Goal: Task Accomplishment & Management: Use online tool/utility

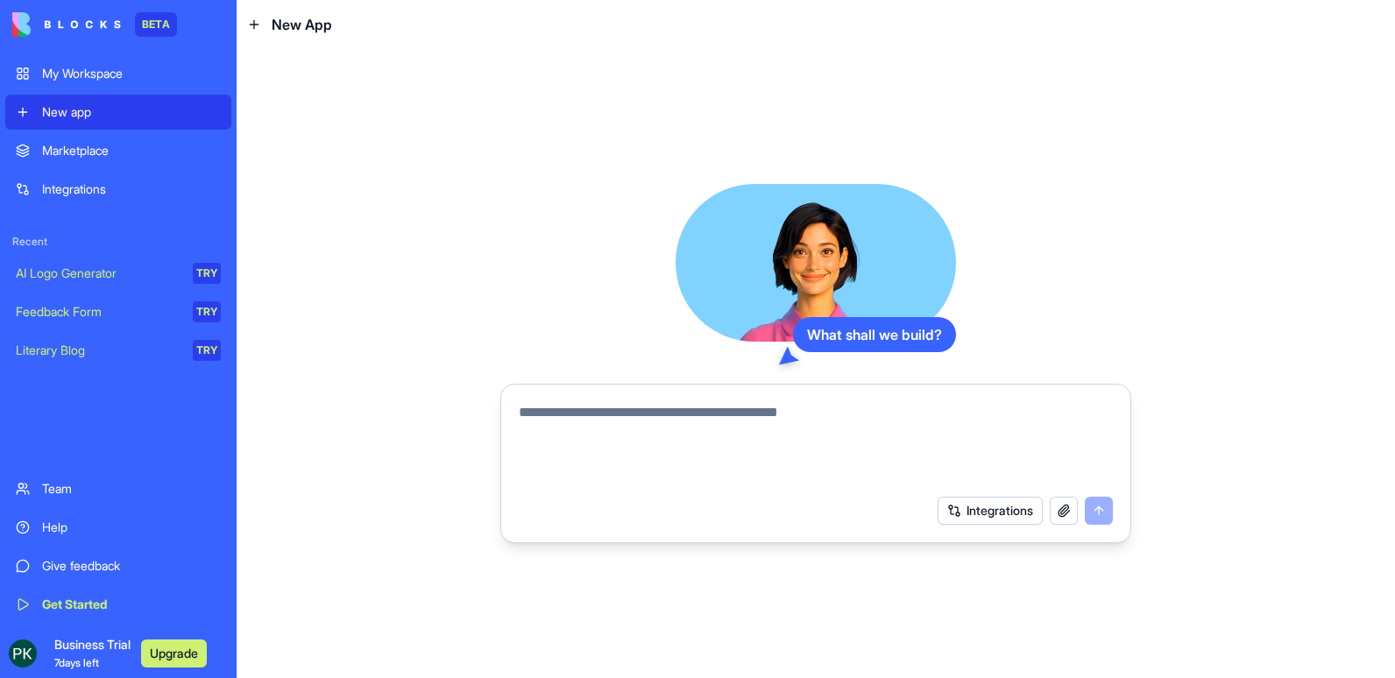
click at [52, 485] on div "Team" at bounding box center [131, 489] width 179 height 18
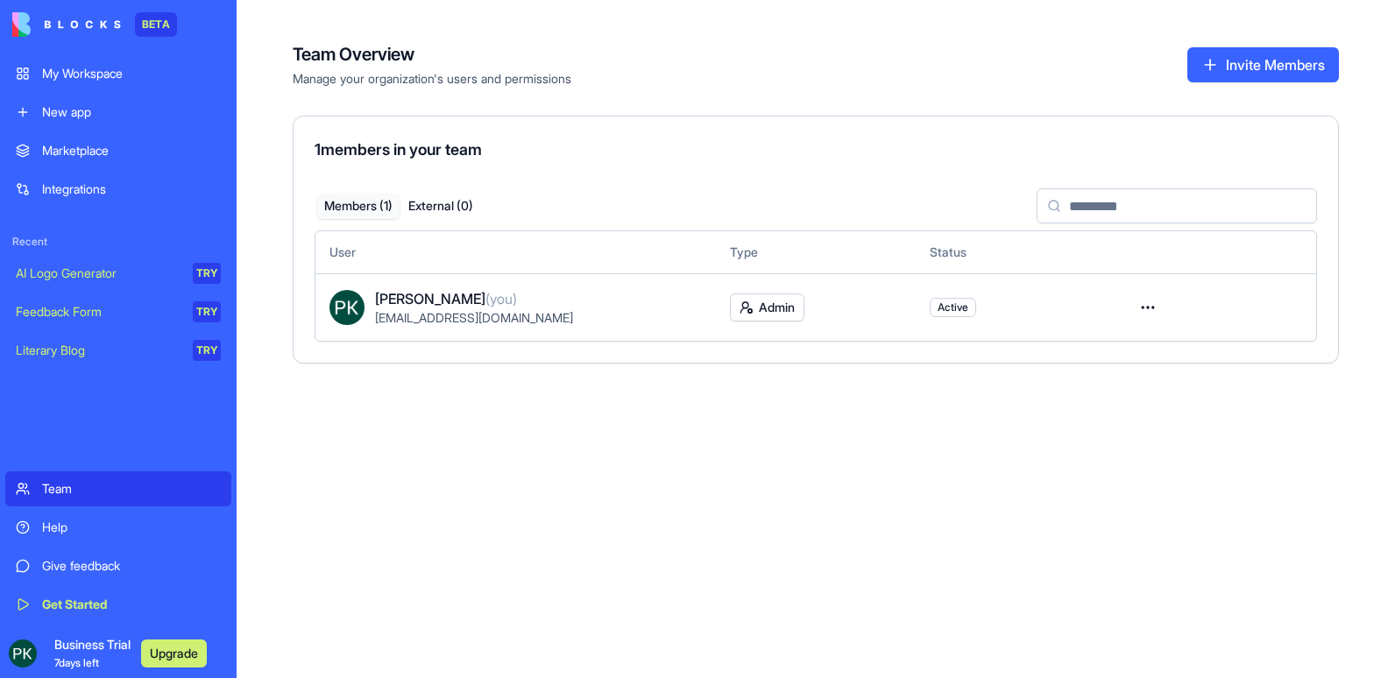
click at [98, 154] on div "Marketplace" at bounding box center [131, 151] width 179 height 18
click at [70, 188] on div "Integrations" at bounding box center [131, 190] width 179 height 18
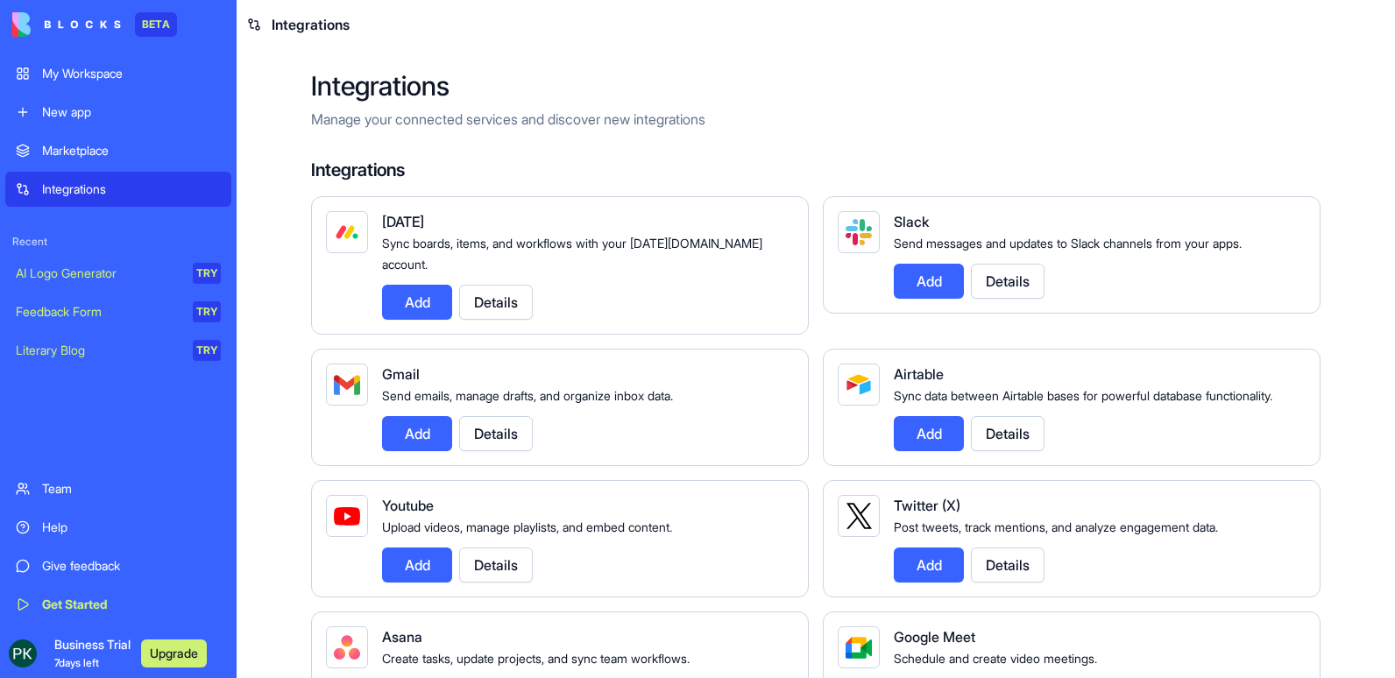
click at [105, 70] on div "My Workspace" at bounding box center [131, 74] width 179 height 18
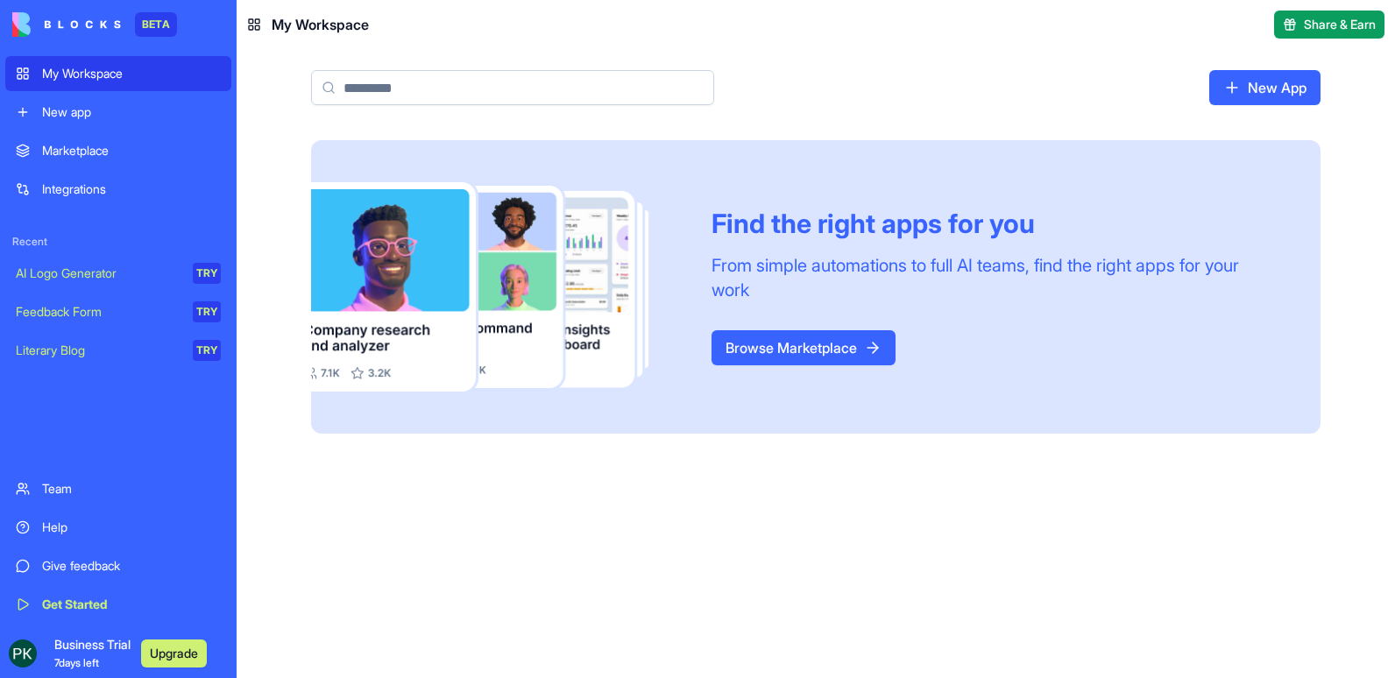
click at [829, 358] on link "Browse Marketplace" at bounding box center [804, 347] width 184 height 35
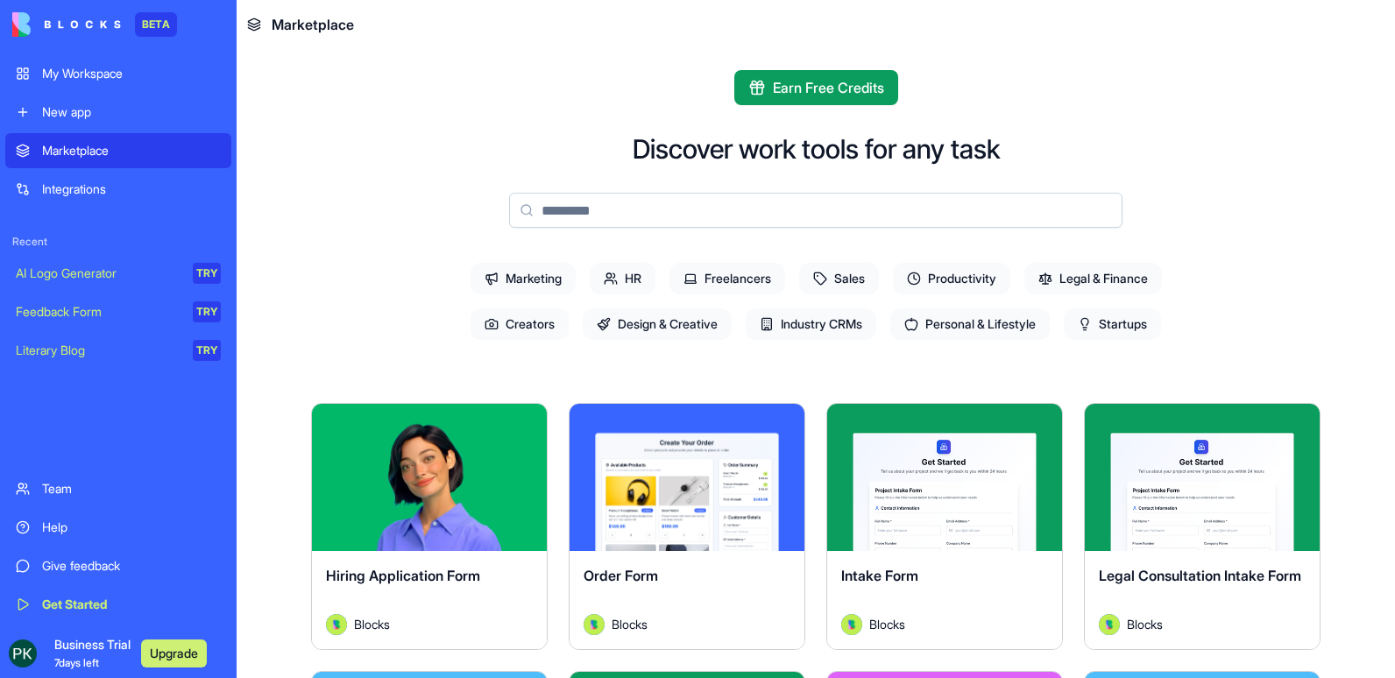
click at [622, 283] on span "HR" at bounding box center [623, 279] width 66 height 32
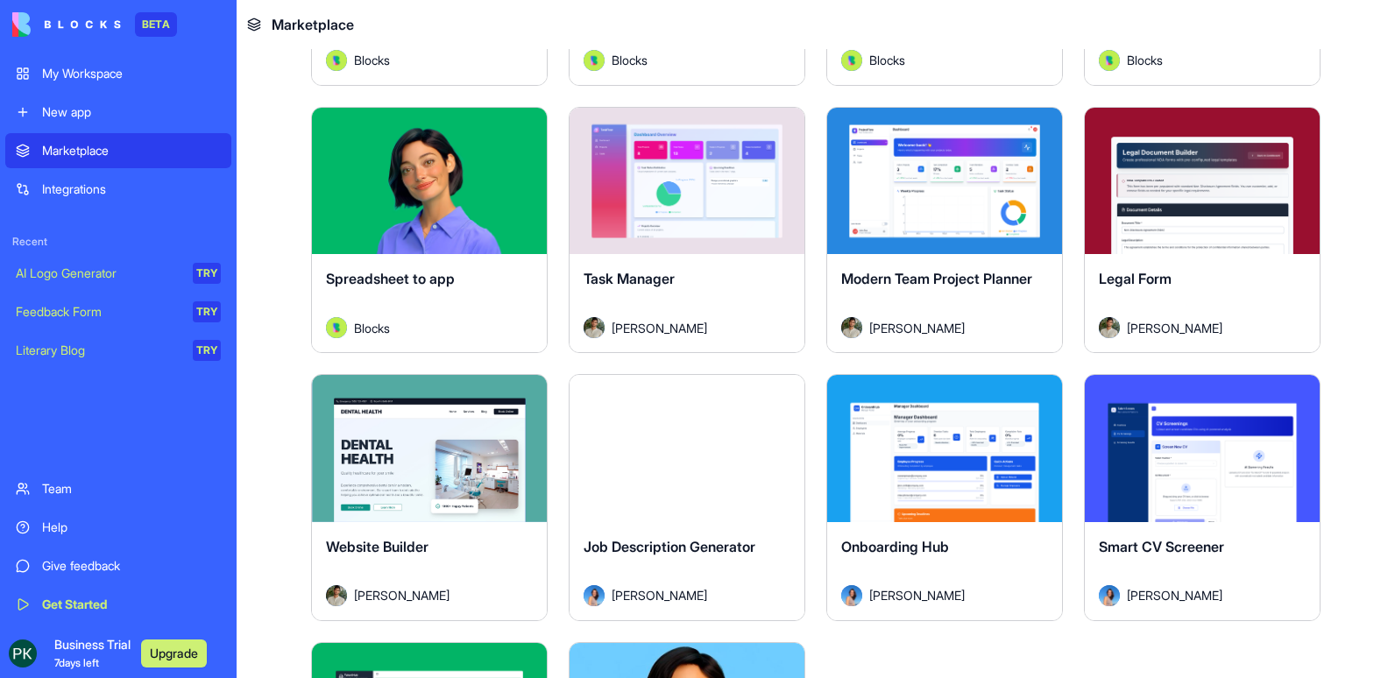
scroll to position [491, 0]
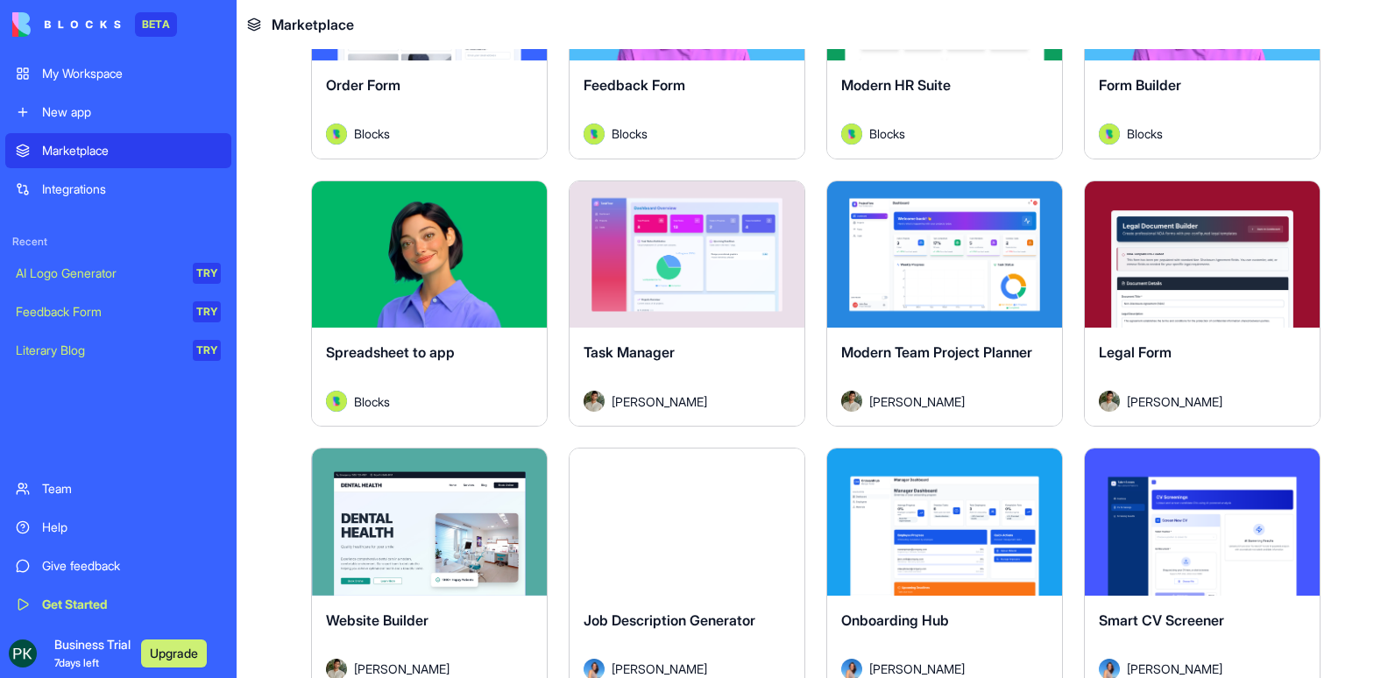
click at [905, 509] on button "Explore" at bounding box center [944, 522] width 131 height 35
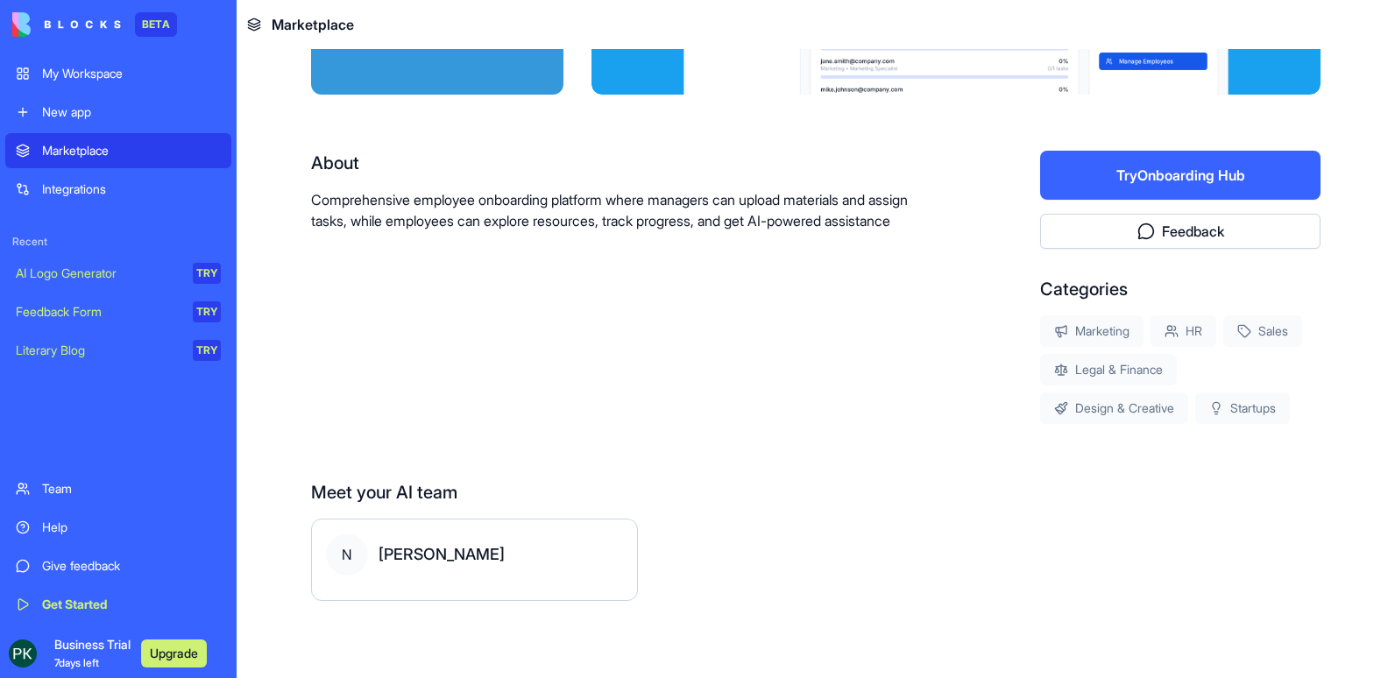
scroll to position [256, 0]
drag, startPoint x: 905, startPoint y: 509, endPoint x: 925, endPoint y: 515, distance: 20.2
click at [925, 515] on div "Meet your AI team N Nina" at bounding box center [816, 540] width 1010 height 121
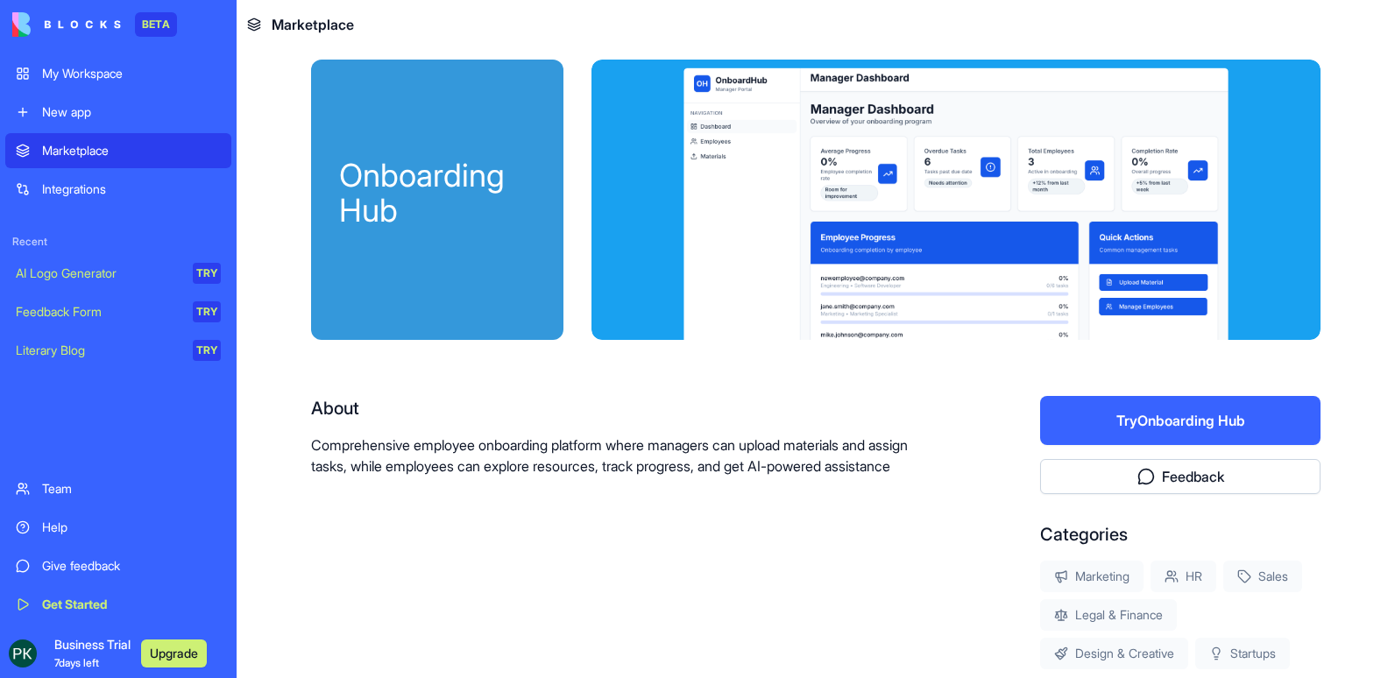
scroll to position [0, 0]
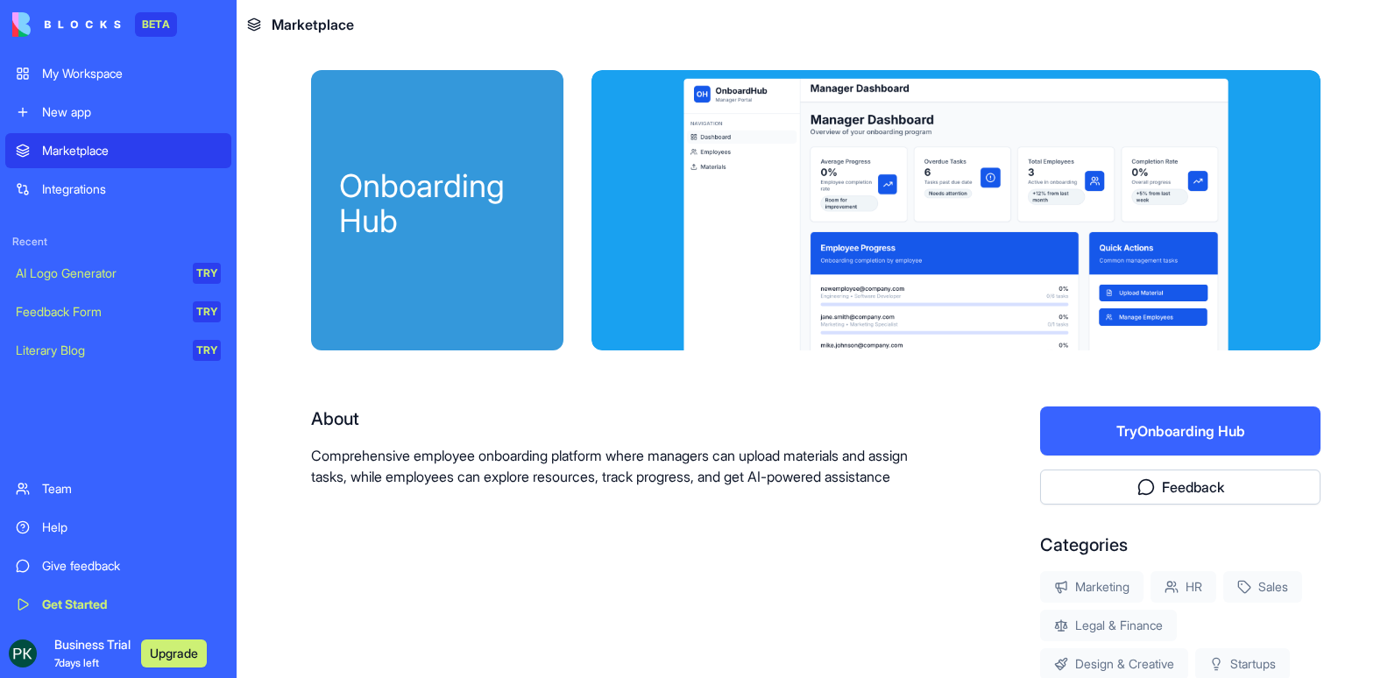
click at [1130, 431] on button "Try Onboarding Hub" at bounding box center [1180, 431] width 280 height 49
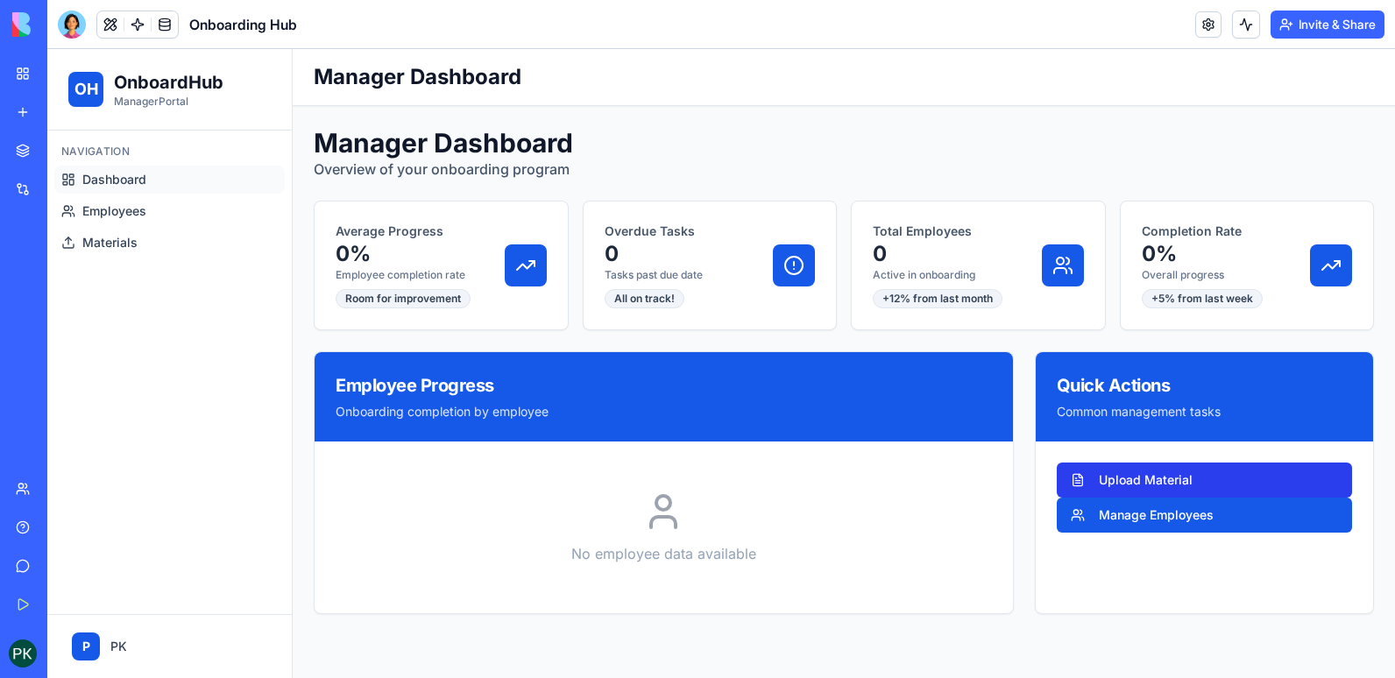
click at [1132, 486] on button "Upload Material" at bounding box center [1204, 480] width 295 height 35
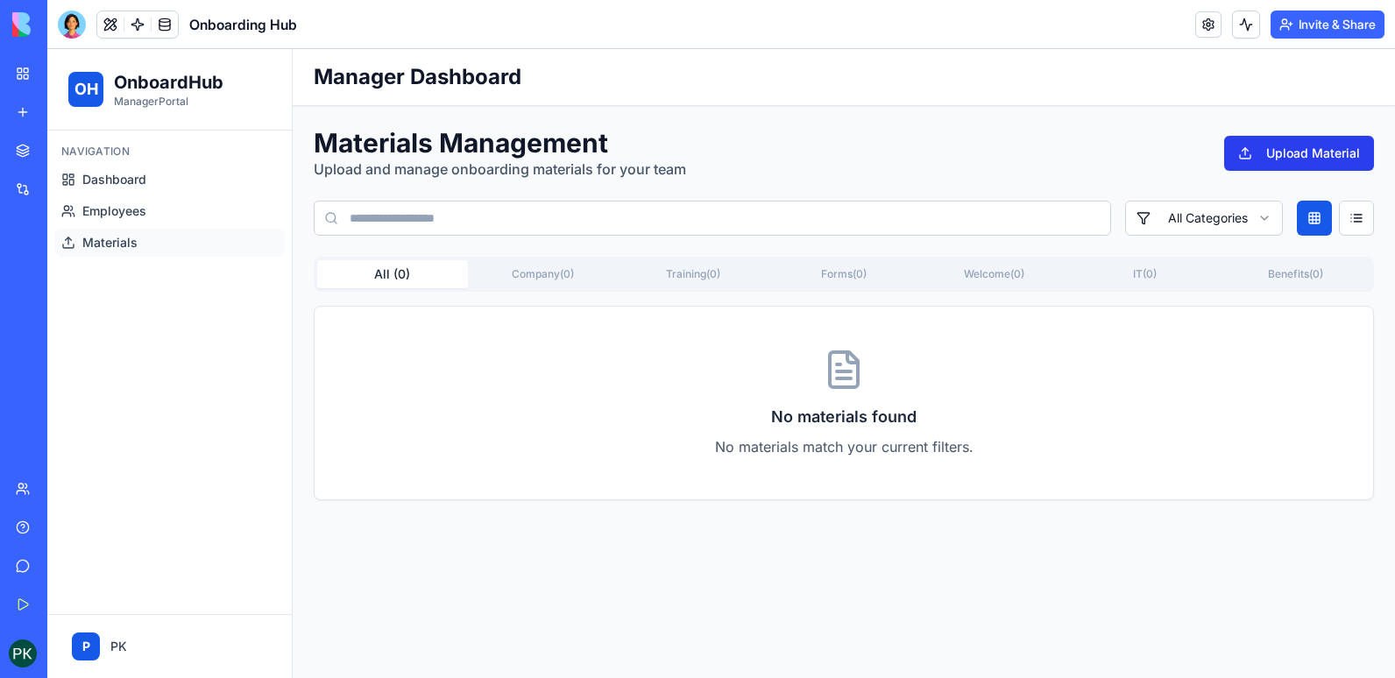
click at [1310, 167] on button "Upload Material" at bounding box center [1299, 153] width 150 height 35
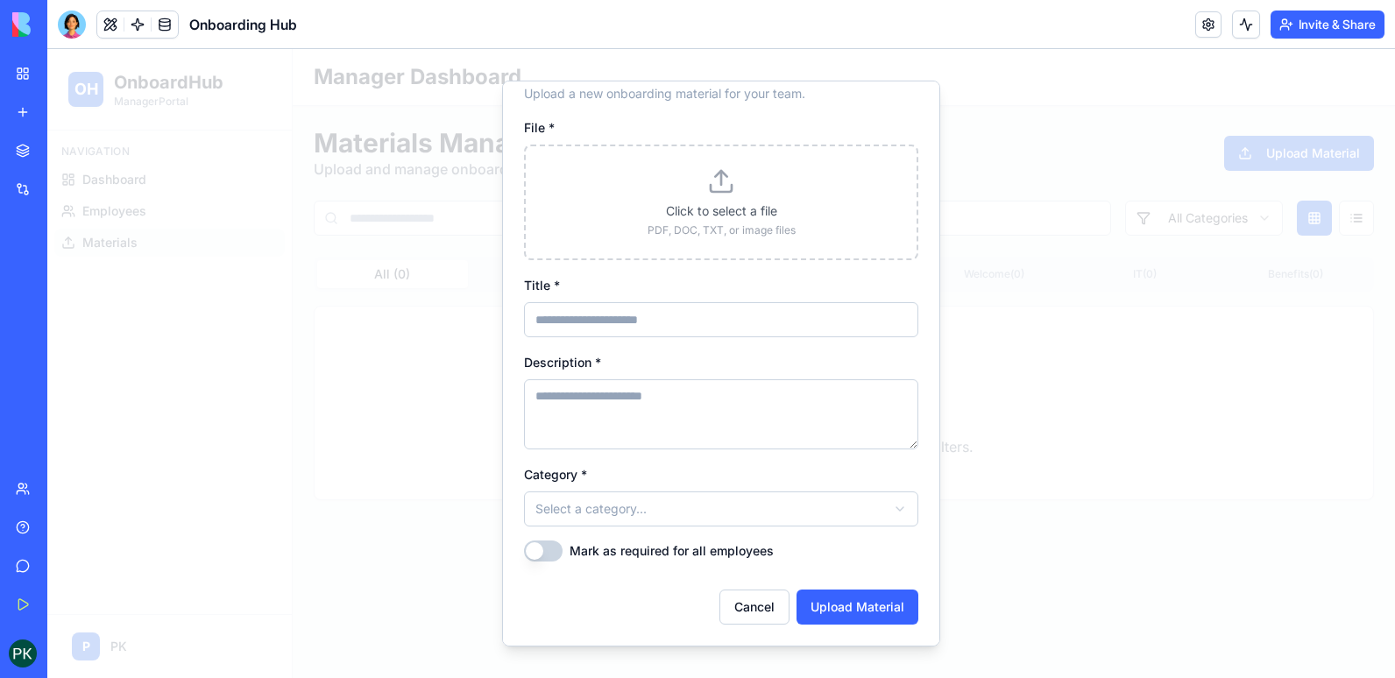
scroll to position [4, 0]
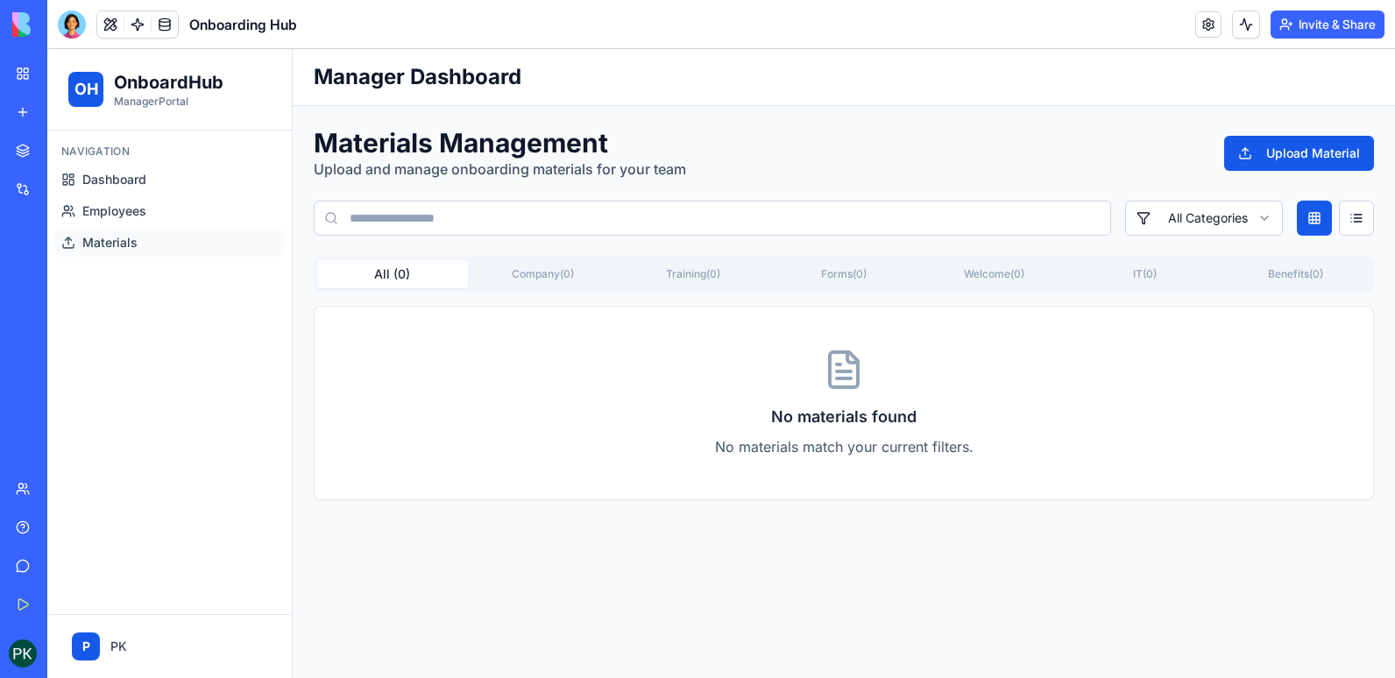
click at [18, 75] on link "My Workspace" at bounding box center [40, 73] width 70 height 35
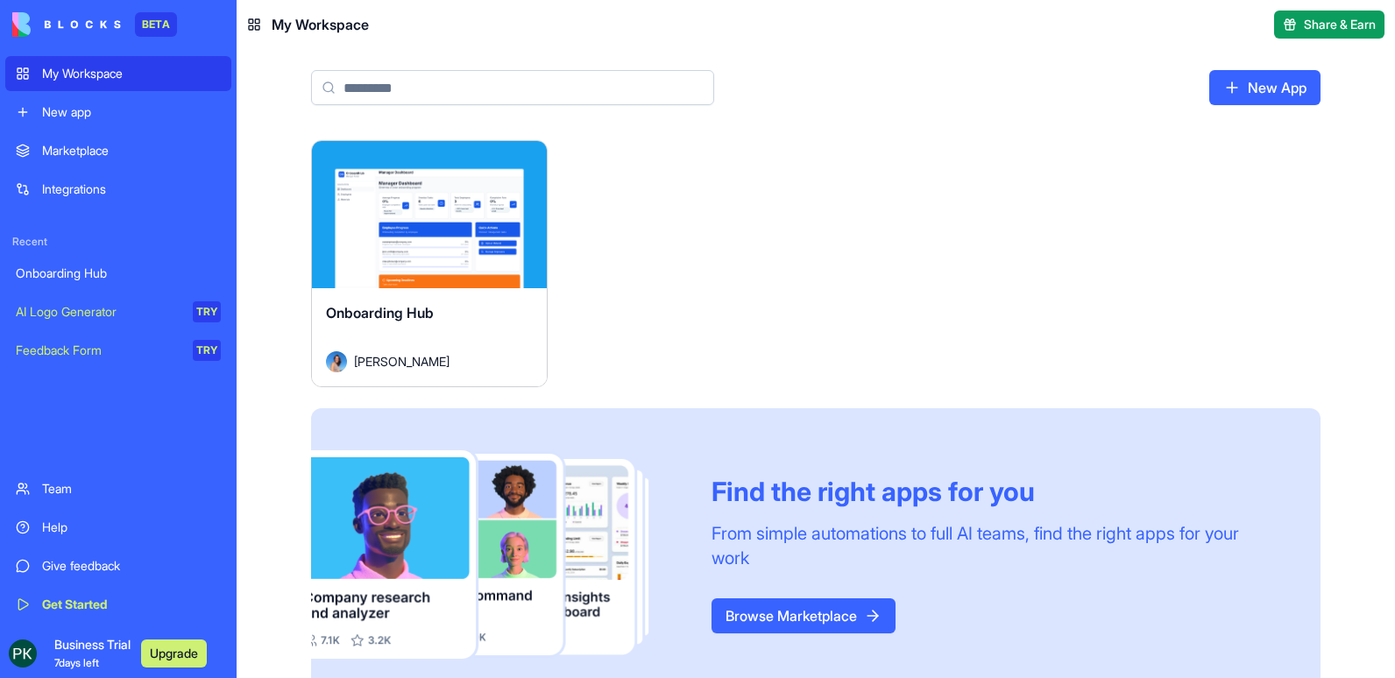
click at [70, 116] on div "New app" at bounding box center [131, 112] width 179 height 18
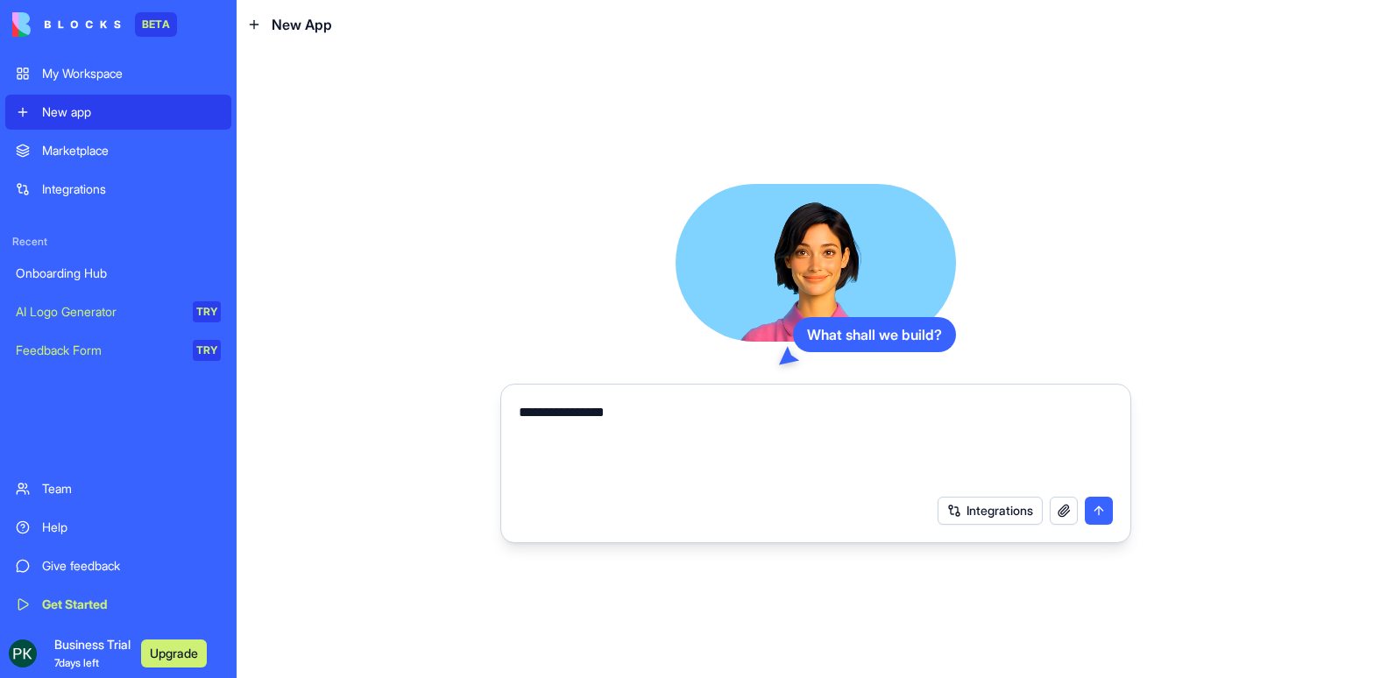
click at [531, 408] on textarea "**********" at bounding box center [816, 444] width 594 height 84
type textarea "**********"
click at [1100, 507] on button "submit" at bounding box center [1099, 511] width 28 height 28
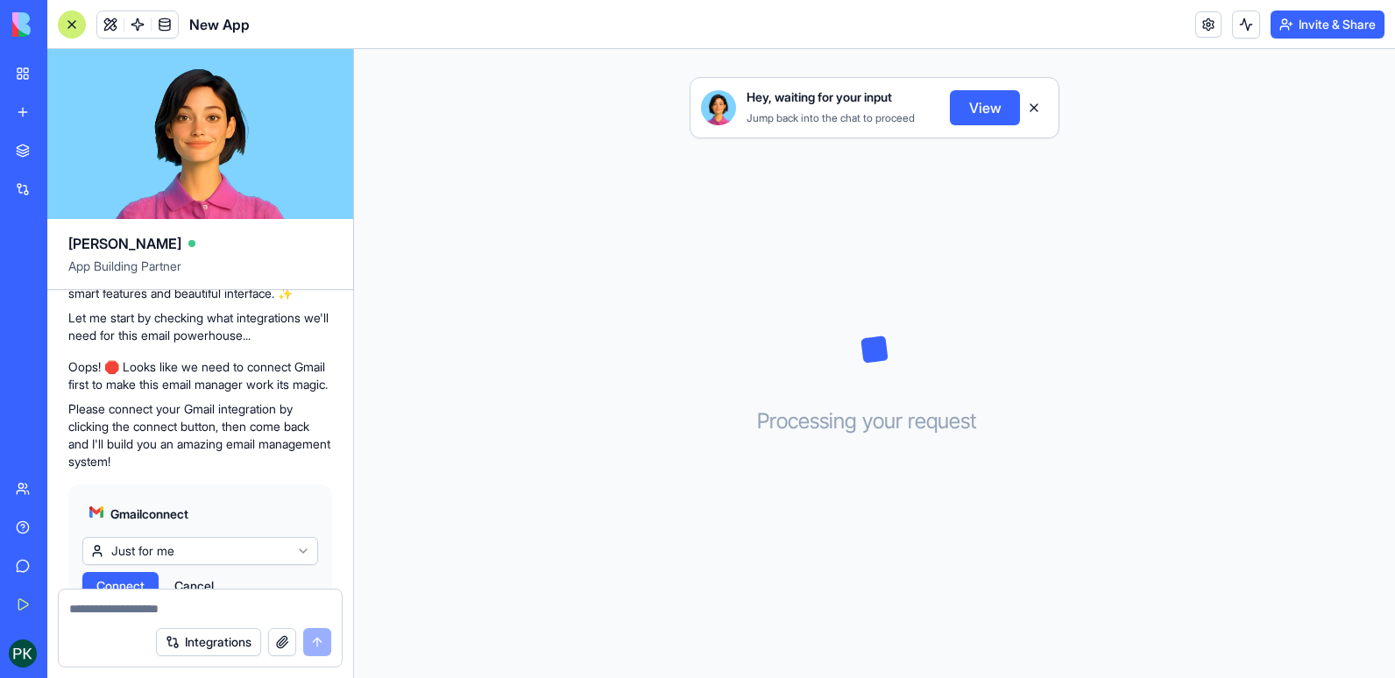
scroll to position [279, 0]
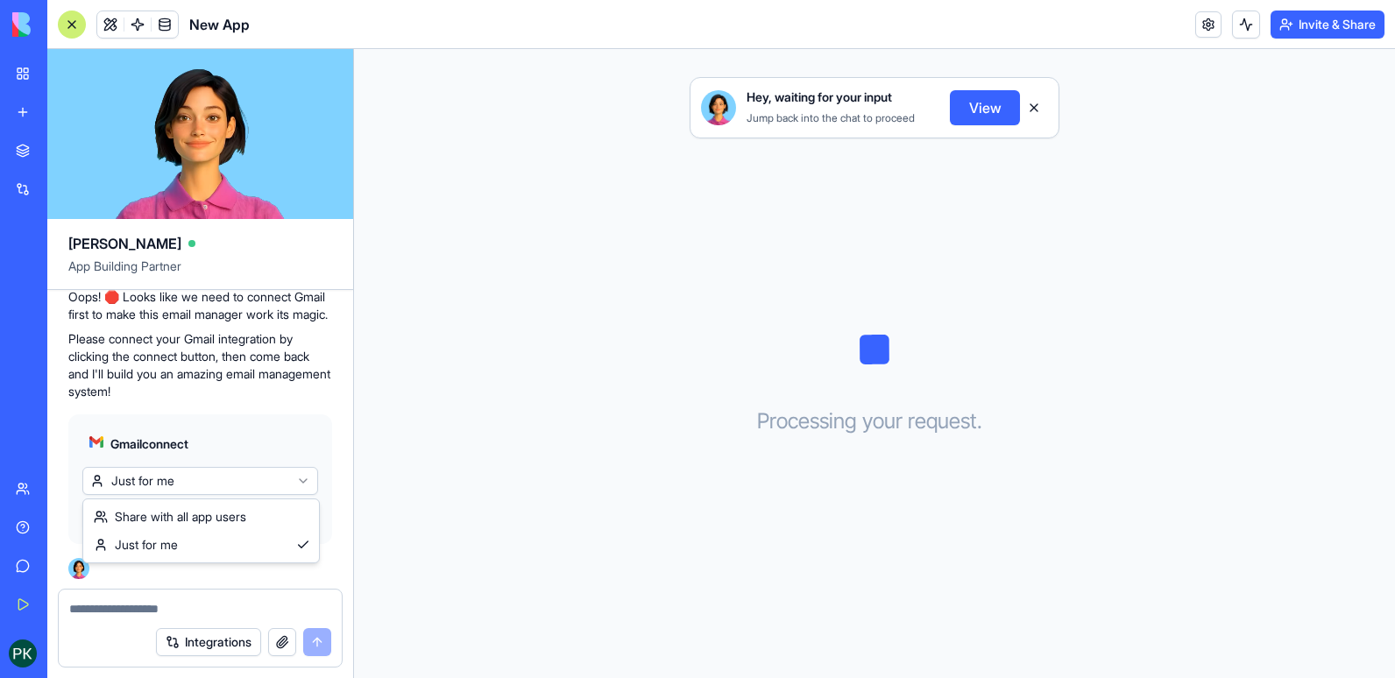
click at [301, 485] on html "BETA My Workspace New app Marketplace Integrations Recent Onboarding Hub New Ap…" at bounding box center [697, 339] width 1395 height 678
click at [126, 519] on span "Connect" at bounding box center [120, 516] width 48 height 18
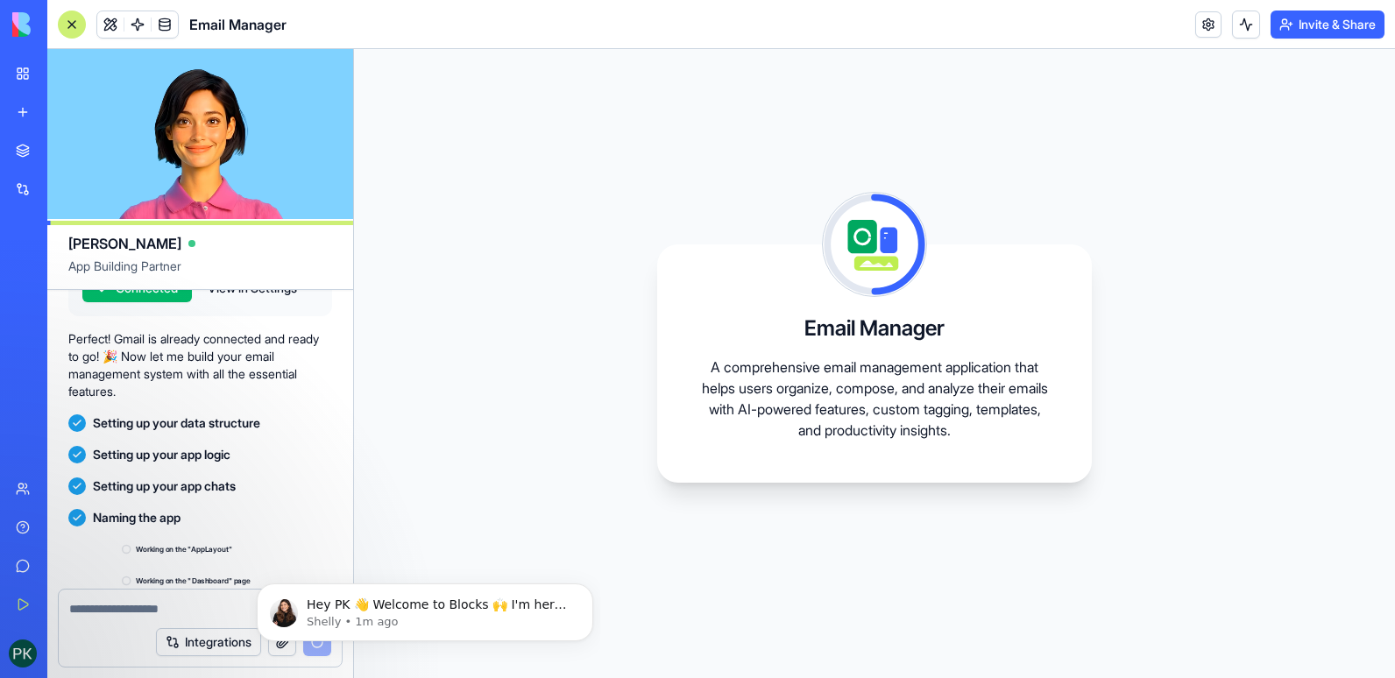
scroll to position [647, 0]
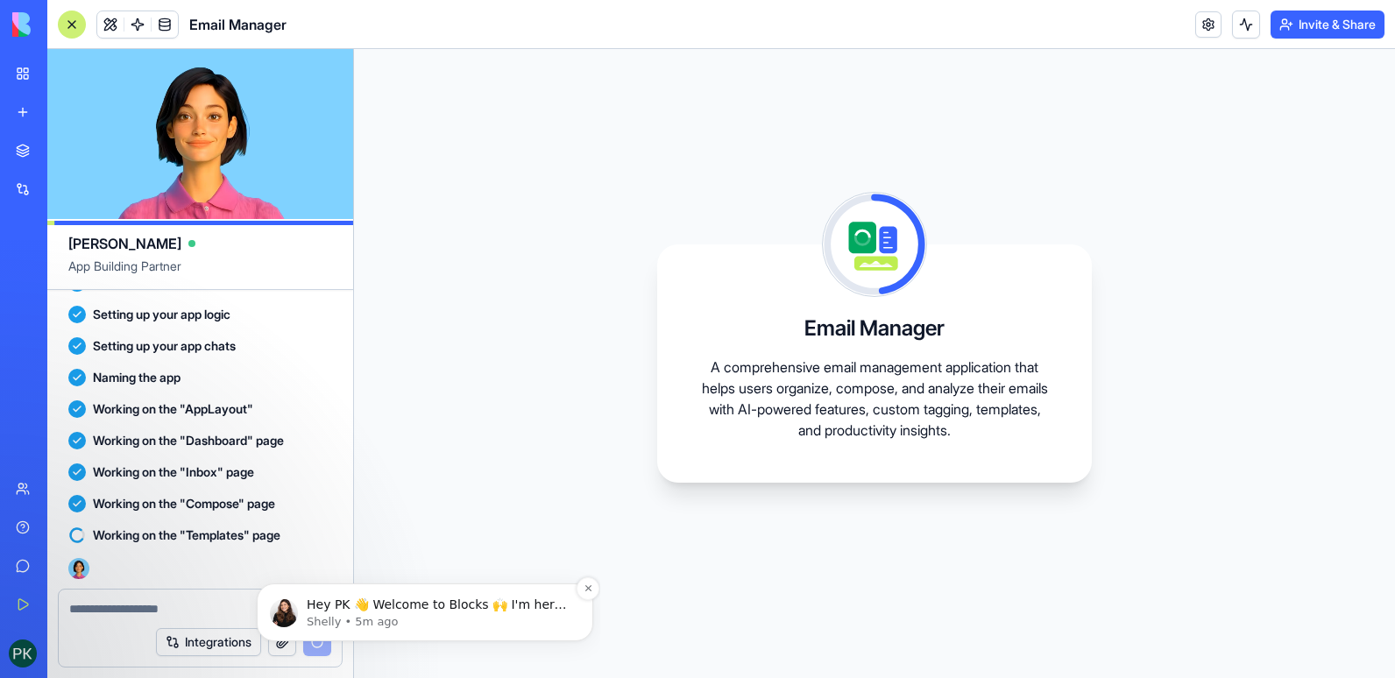
click at [452, 614] on p "Shelly • 5m ago" at bounding box center [439, 622] width 265 height 16
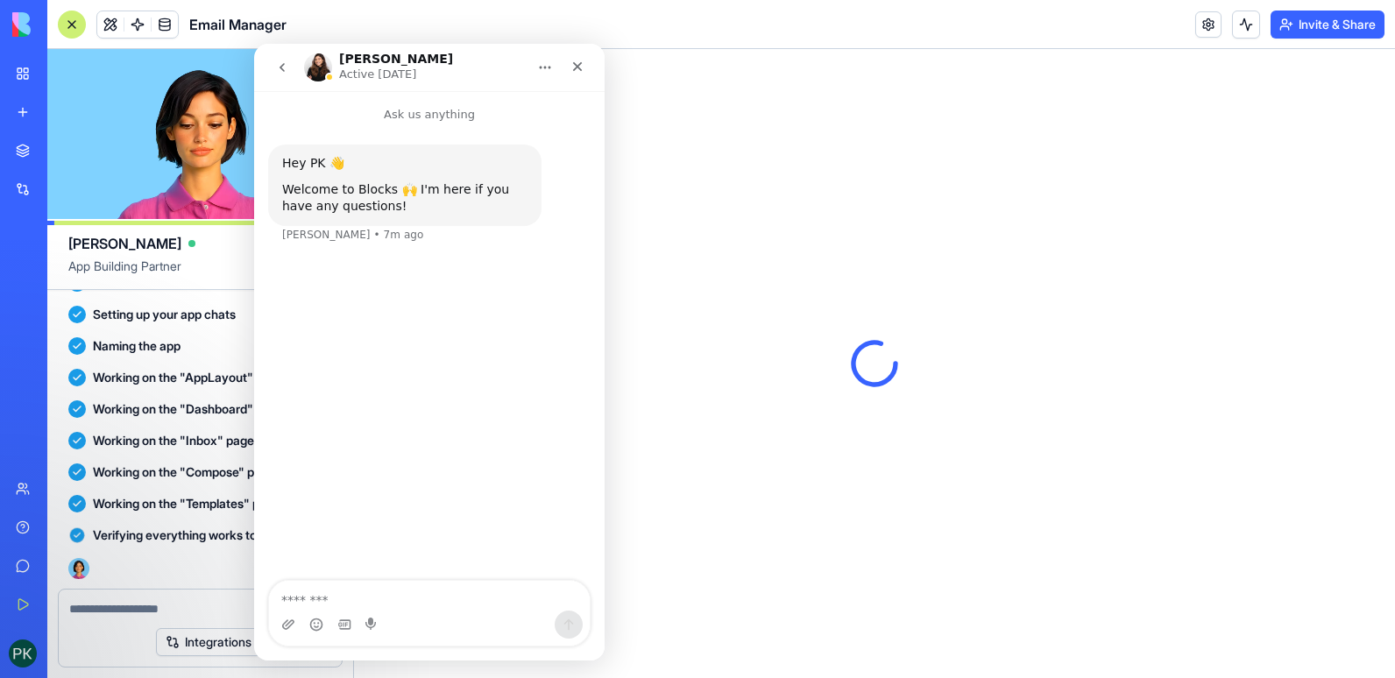
scroll to position [0, 0]
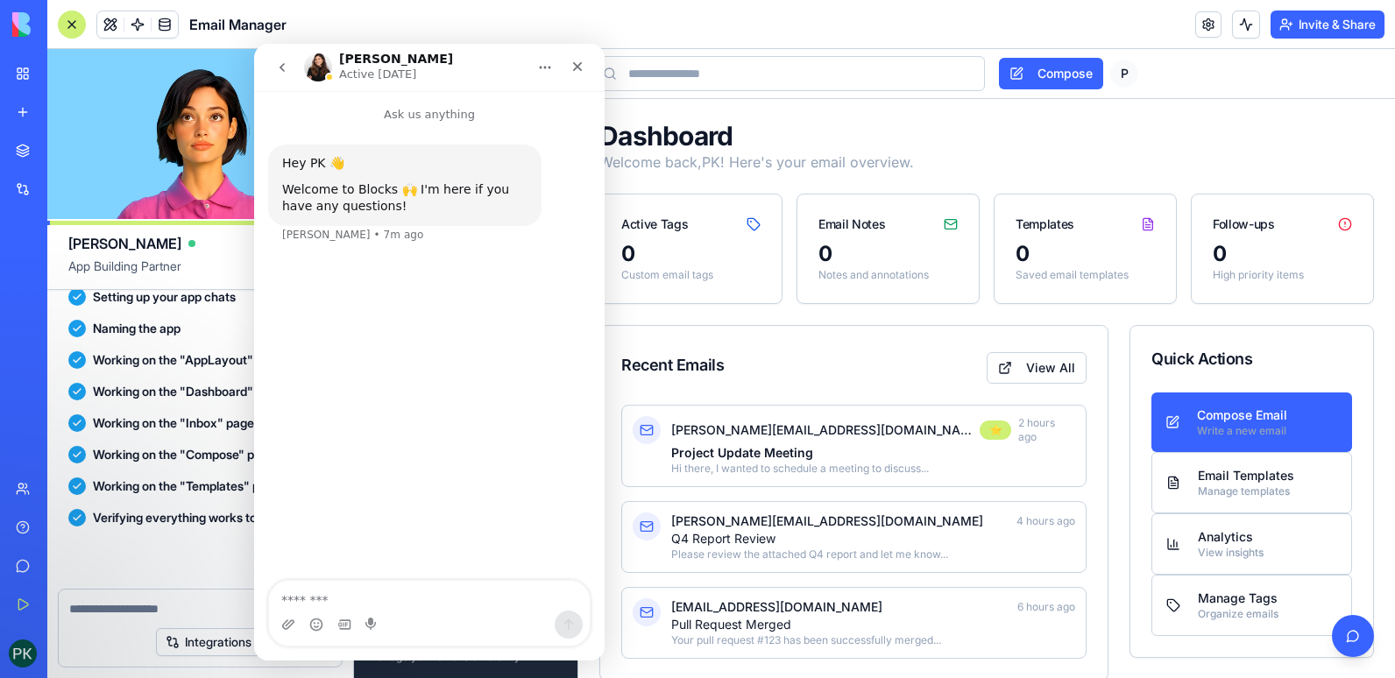
scroll to position [889, 0]
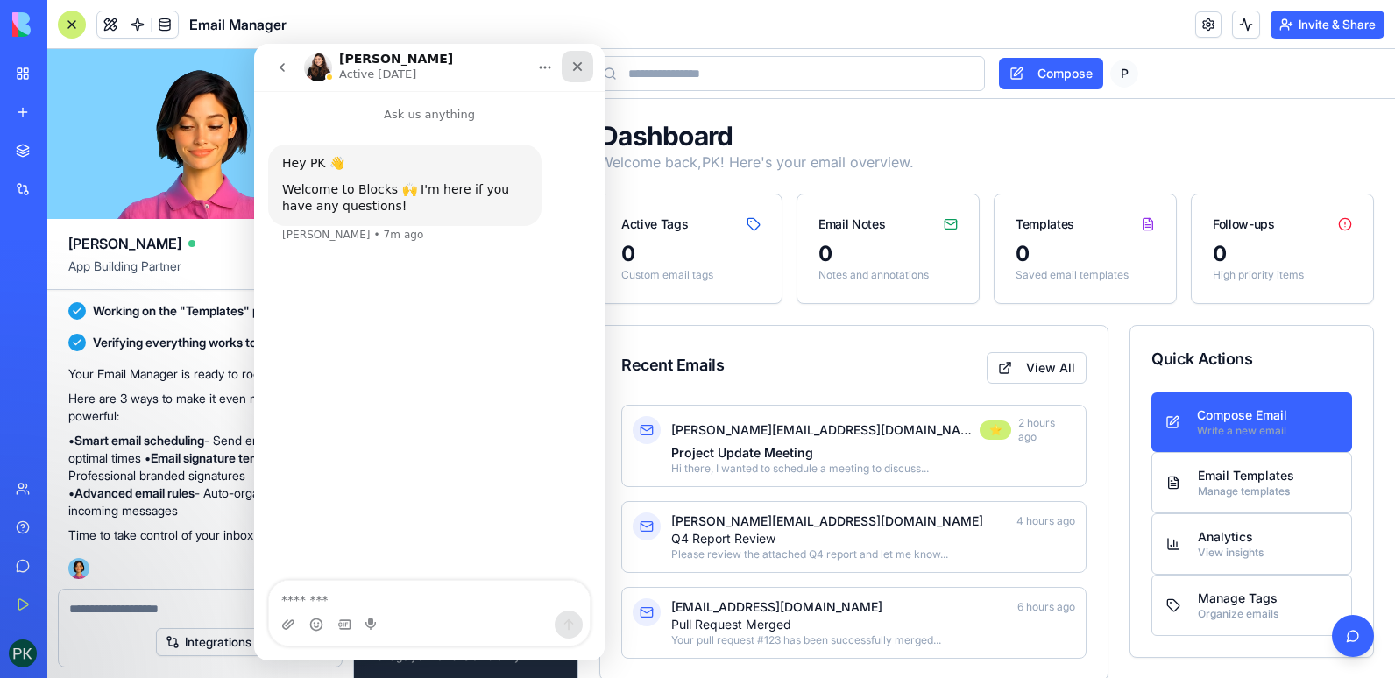
click at [584, 77] on div "Close" at bounding box center [578, 67] width 32 height 32
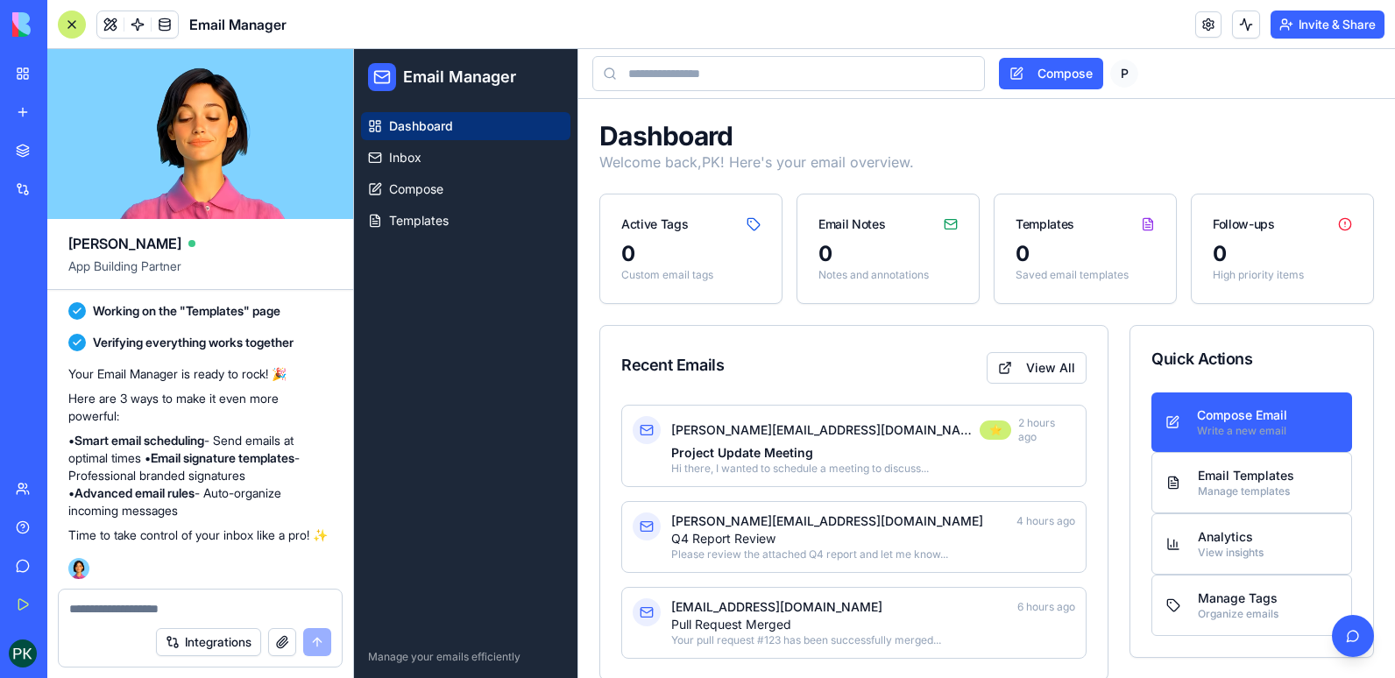
scroll to position [0, 0]
click at [1045, 156] on p "Welcome back, PK ! Here's your email overview." at bounding box center [987, 162] width 775 height 21
click at [820, 501] on div "[PERSON_NAME][EMAIL_ADDRESS][DOMAIN_NAME] 4 hours ago Q4 Report Review Please r…" at bounding box center [853, 537] width 465 height 72
click at [777, 530] on p "Q4 Report Review" at bounding box center [873, 539] width 404 height 18
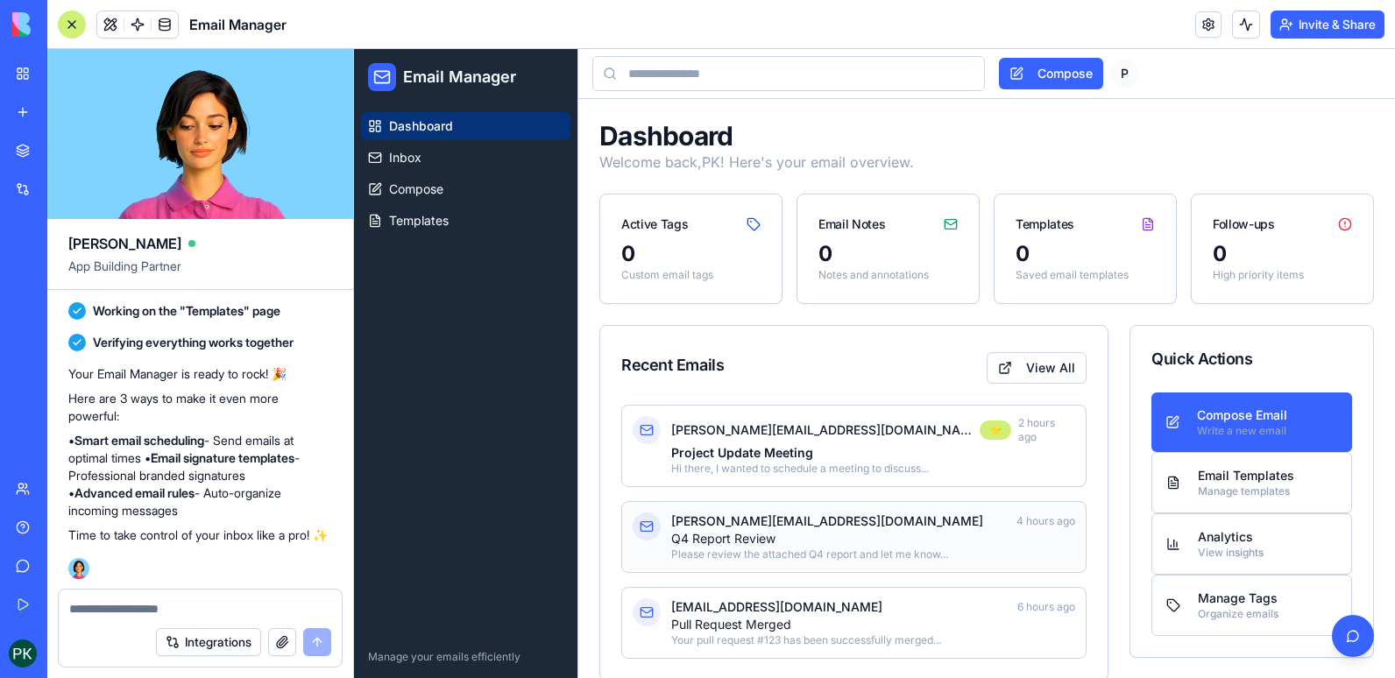
click at [777, 530] on p "Q4 Report Review" at bounding box center [873, 539] width 404 height 18
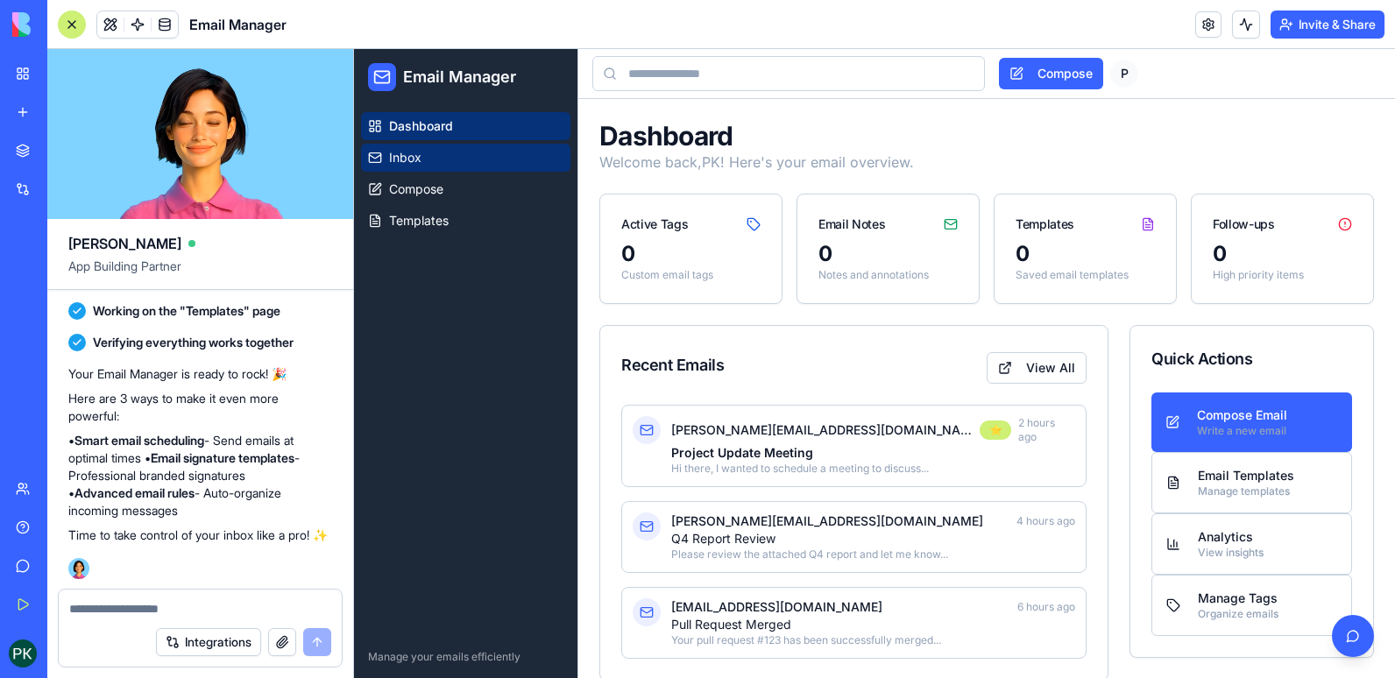
click at [413, 158] on span "Inbox" at bounding box center [405, 158] width 32 height 18
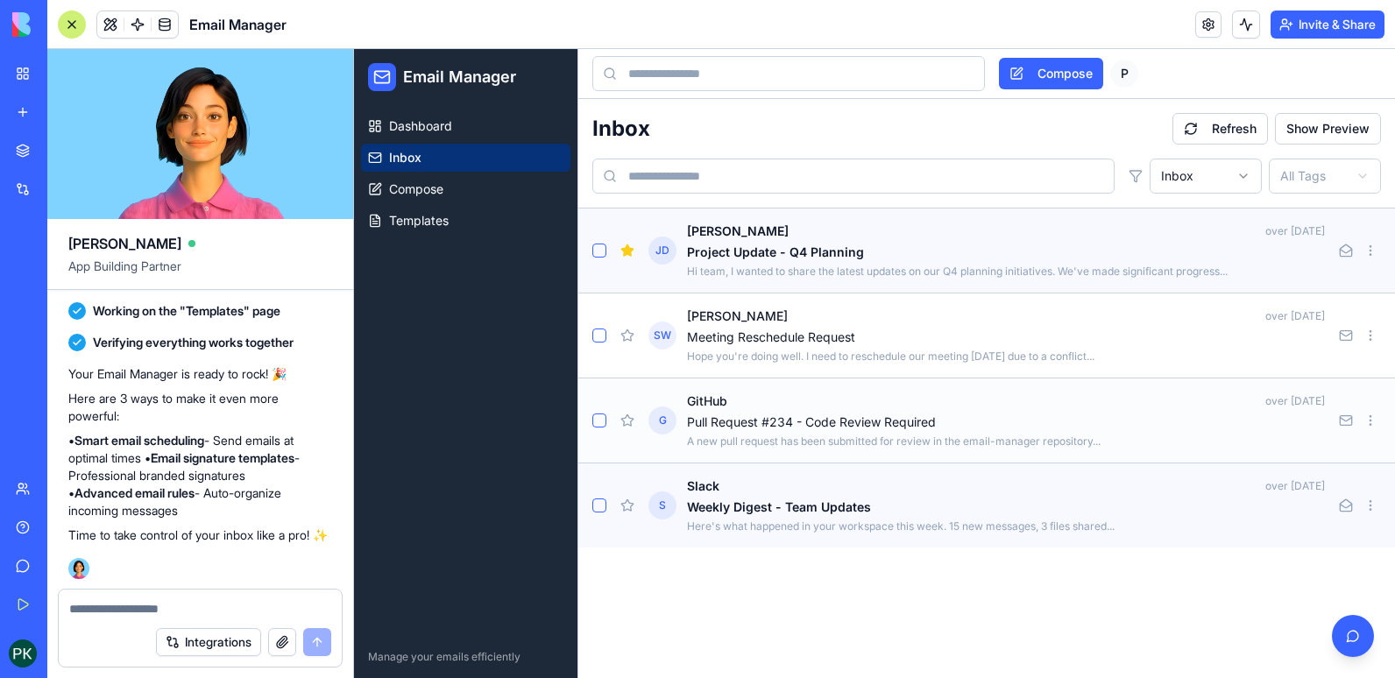
click at [727, 399] on p "GitHub" at bounding box center [707, 402] width 40 height 18
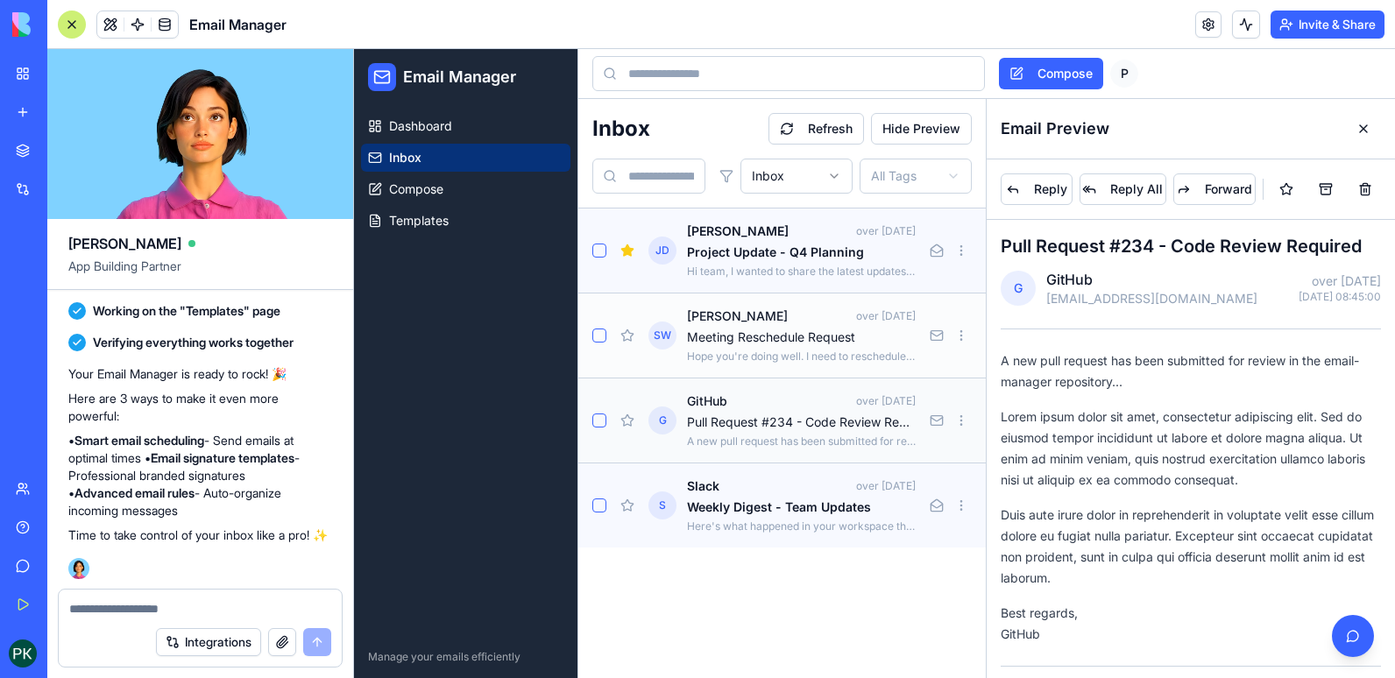
click at [761, 351] on p "Hope you're doing well. I need to reschedule our meeting [DATE] due to a confli…" at bounding box center [801, 357] width 229 height 14
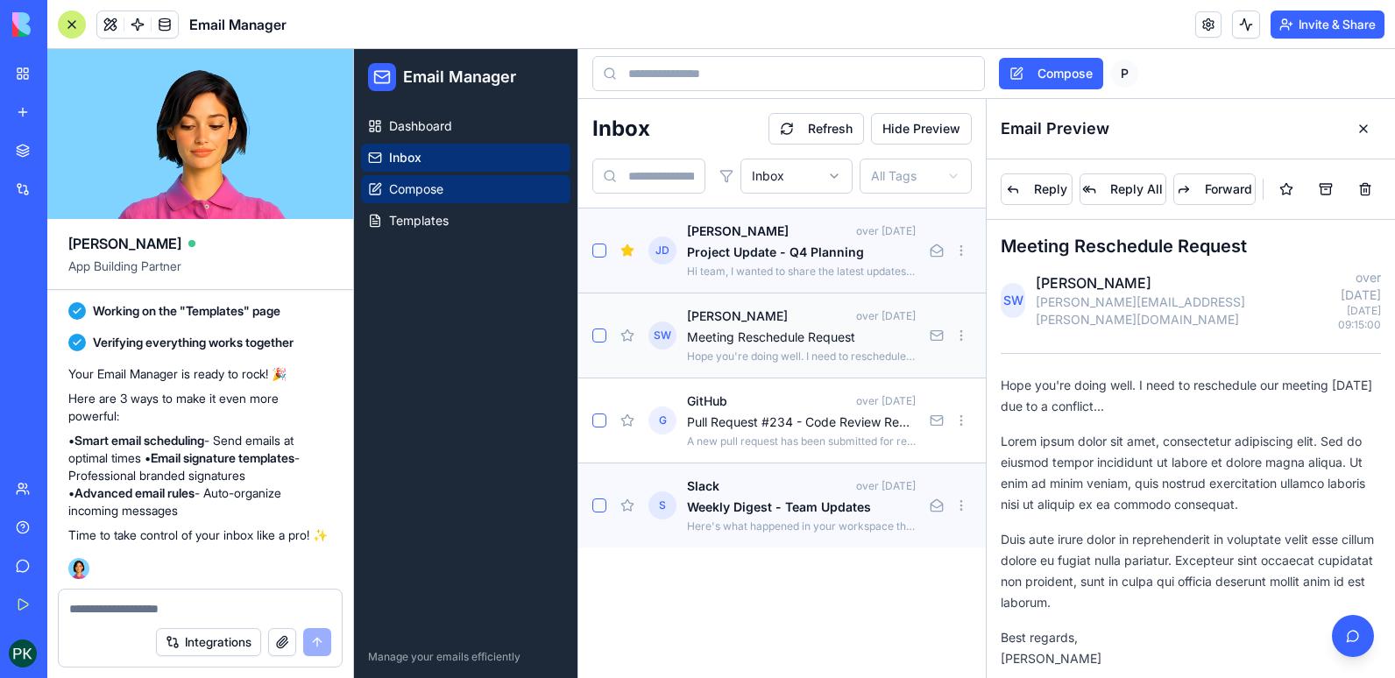
click at [440, 195] on span "Compose" at bounding box center [416, 190] width 54 height 18
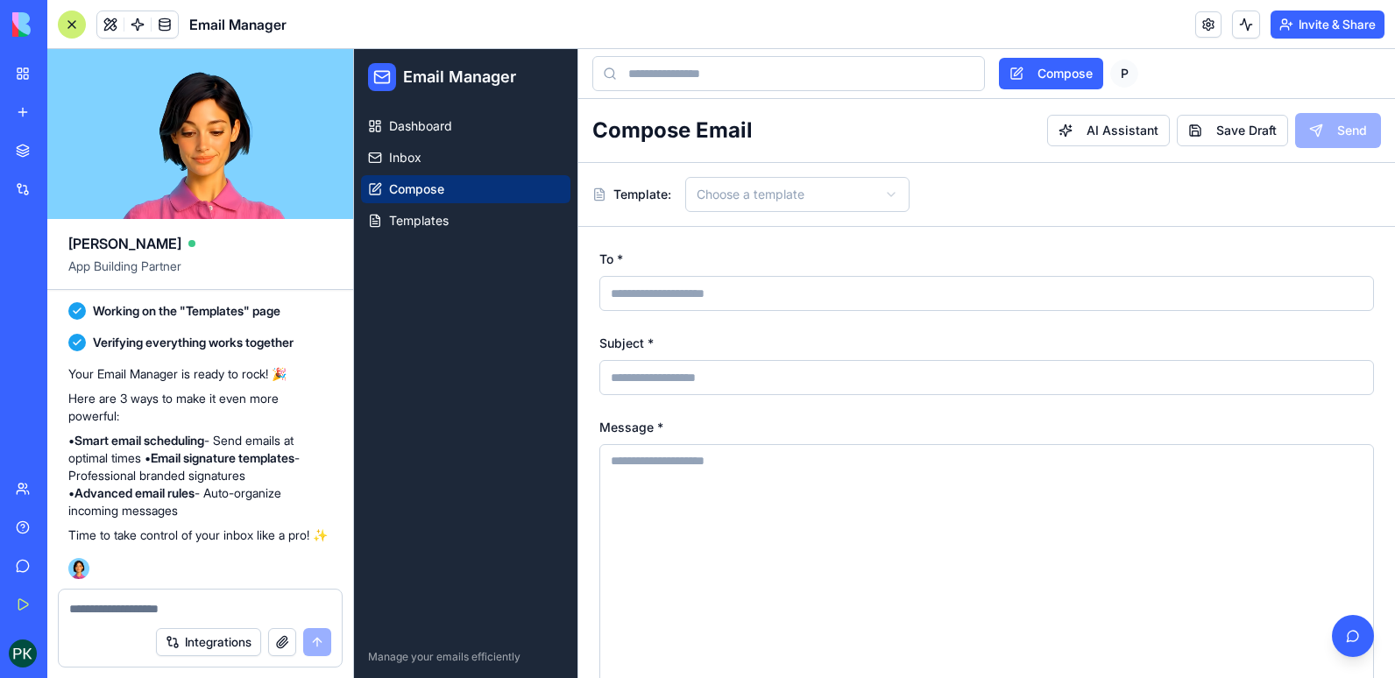
click at [712, 312] on div "To * Subject * Message * Attachments Drag and drop files here, or browse files …" at bounding box center [986, 628] width 817 height 802
click at [671, 564] on textarea "Message *" at bounding box center [987, 575] width 775 height 263
click at [1082, 118] on button "AI Assistant" at bounding box center [1108, 131] width 123 height 32
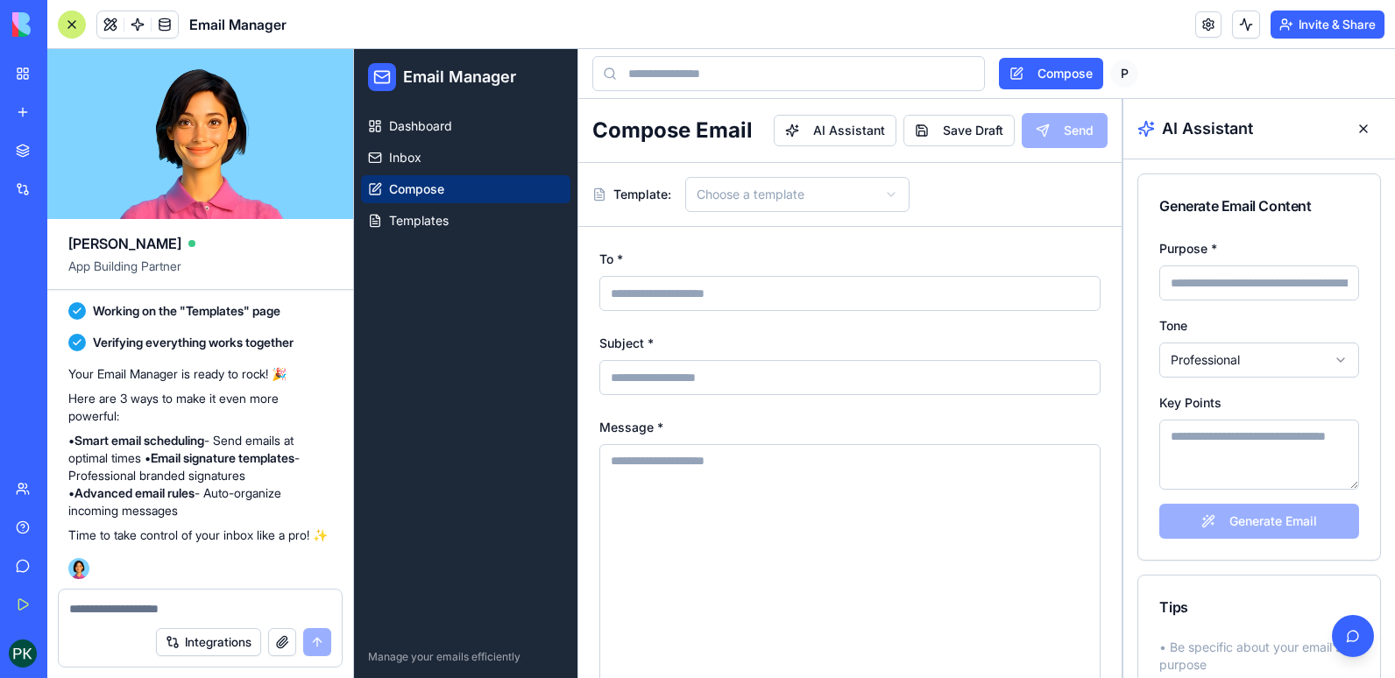
scroll to position [889, 0]
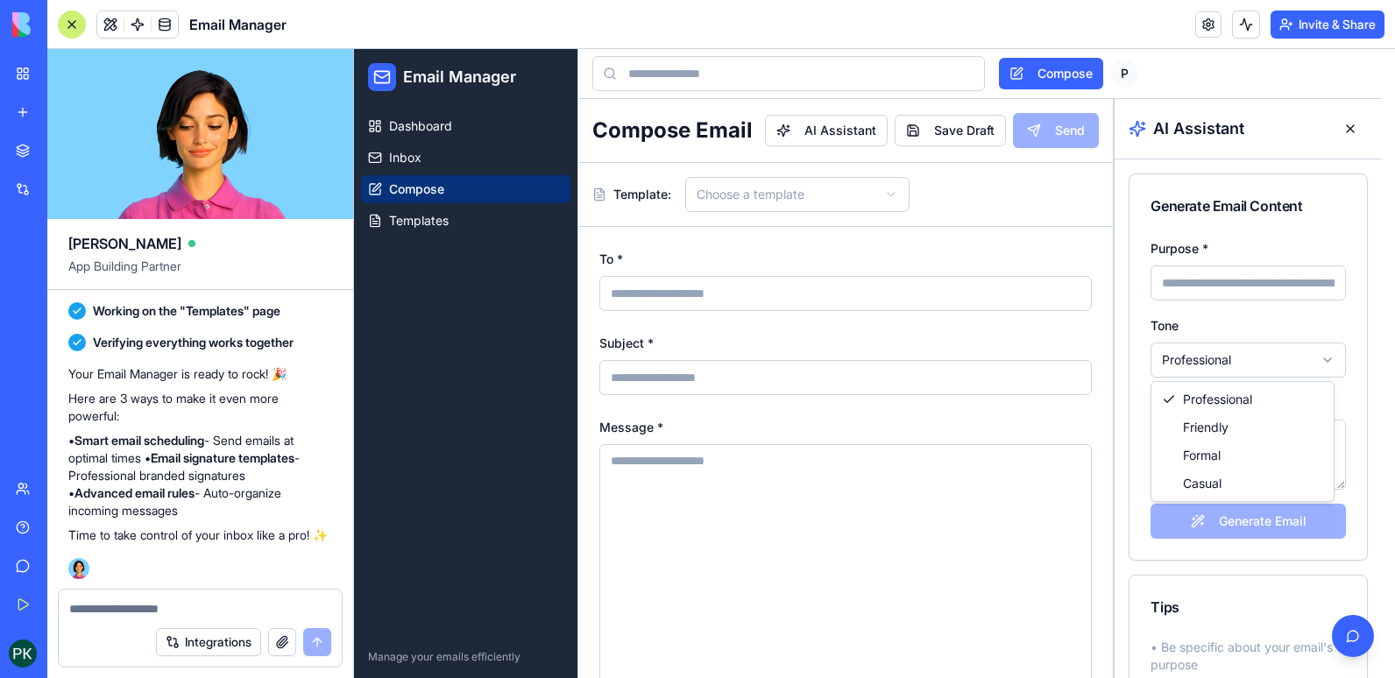
click at [1315, 355] on html "Email Manager Dashboard Inbox Compose Templates Manage your emails efficiently …" at bounding box center [874, 388] width 1041 height 679
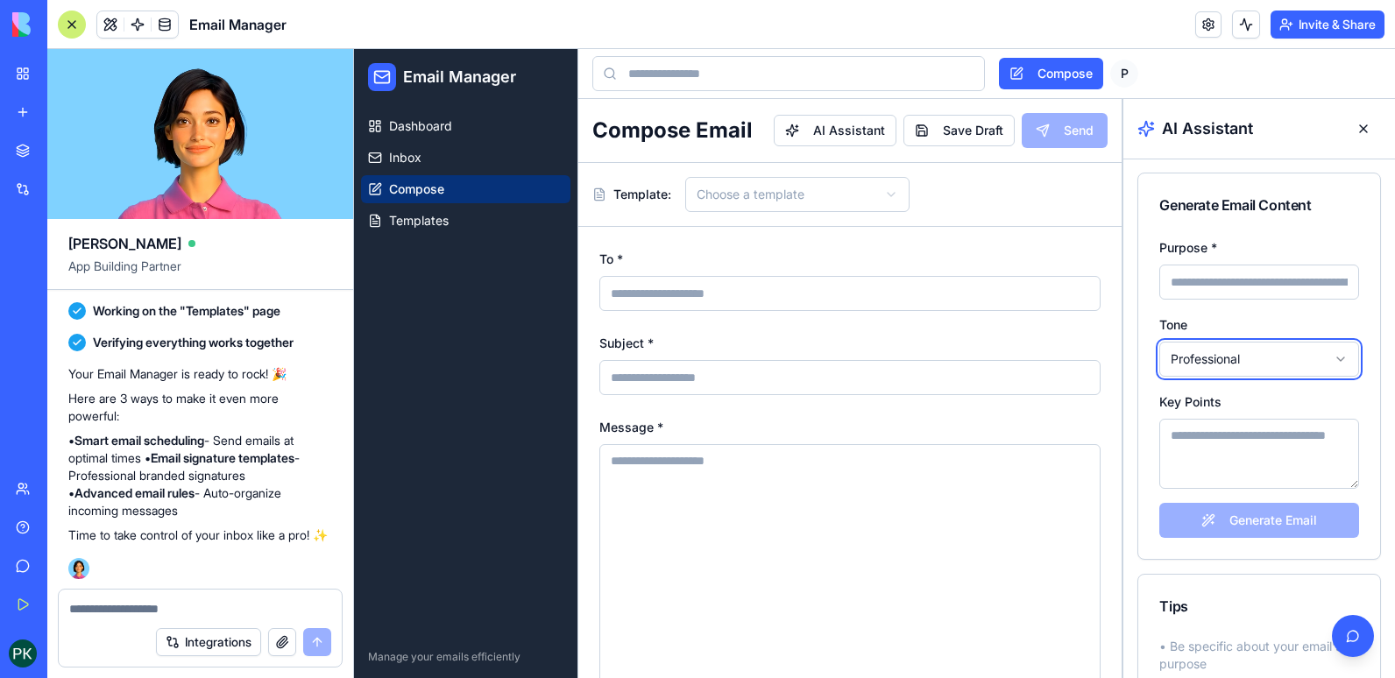
scroll to position [0, 0]
drag, startPoint x: 1021, startPoint y: 238, endPoint x: 1040, endPoint y: 197, distance: 45.5
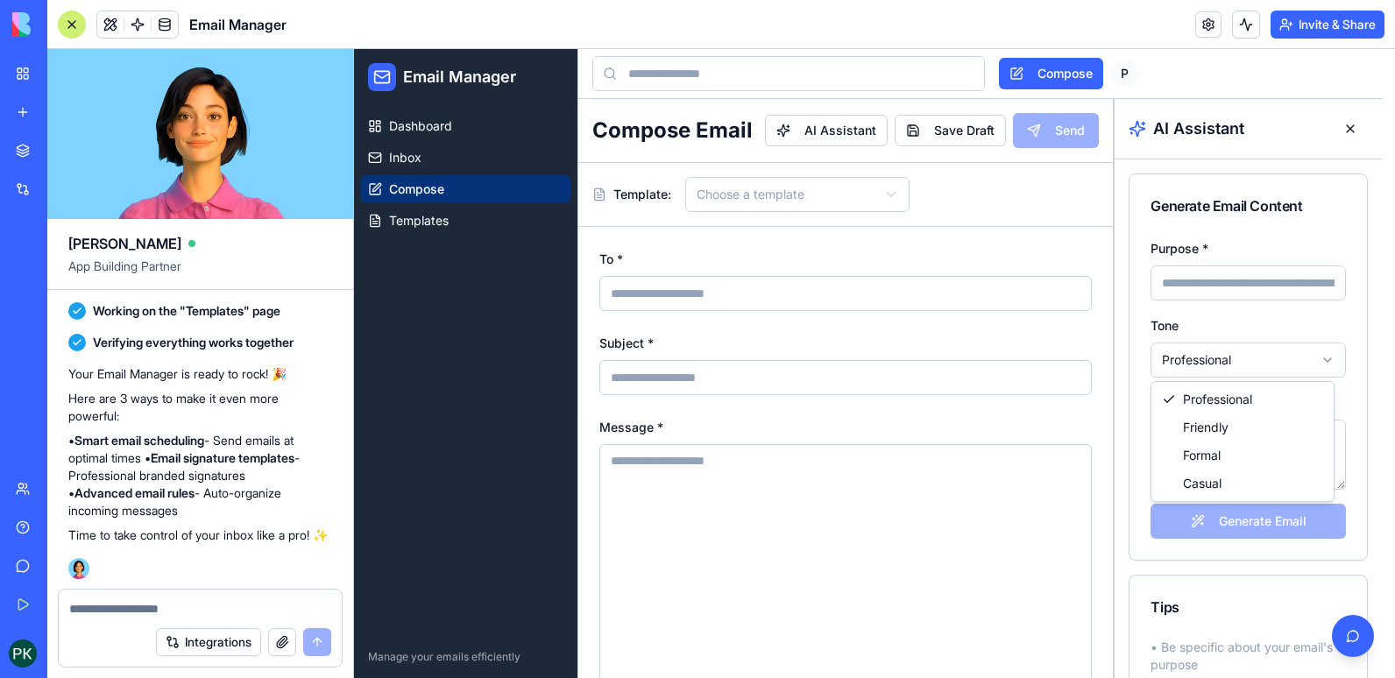
click at [1319, 363] on html "Email Manager Dashboard Inbox Compose Templates Manage your emails efficiently …" at bounding box center [874, 388] width 1041 height 679
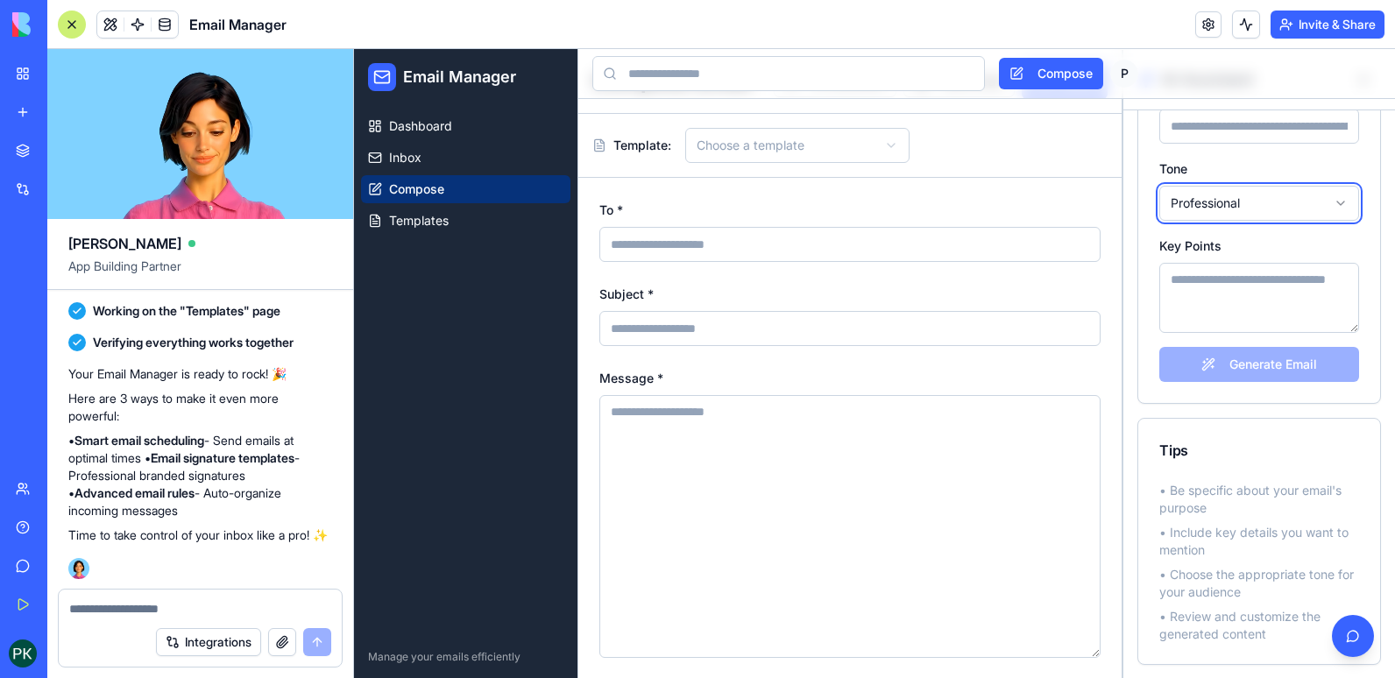
scroll to position [50, 0]
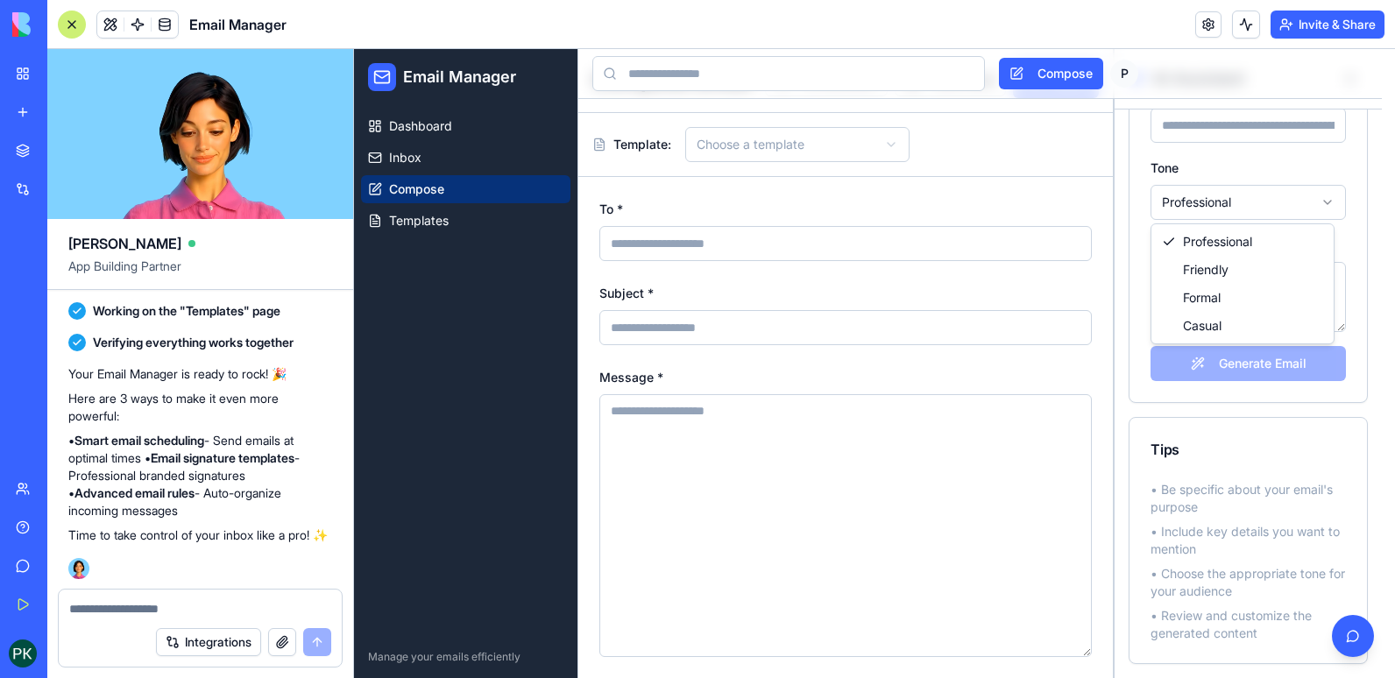
click at [1316, 205] on html "Email Manager Dashboard Inbox Compose Templates Manage your emails efficiently …" at bounding box center [874, 338] width 1041 height 679
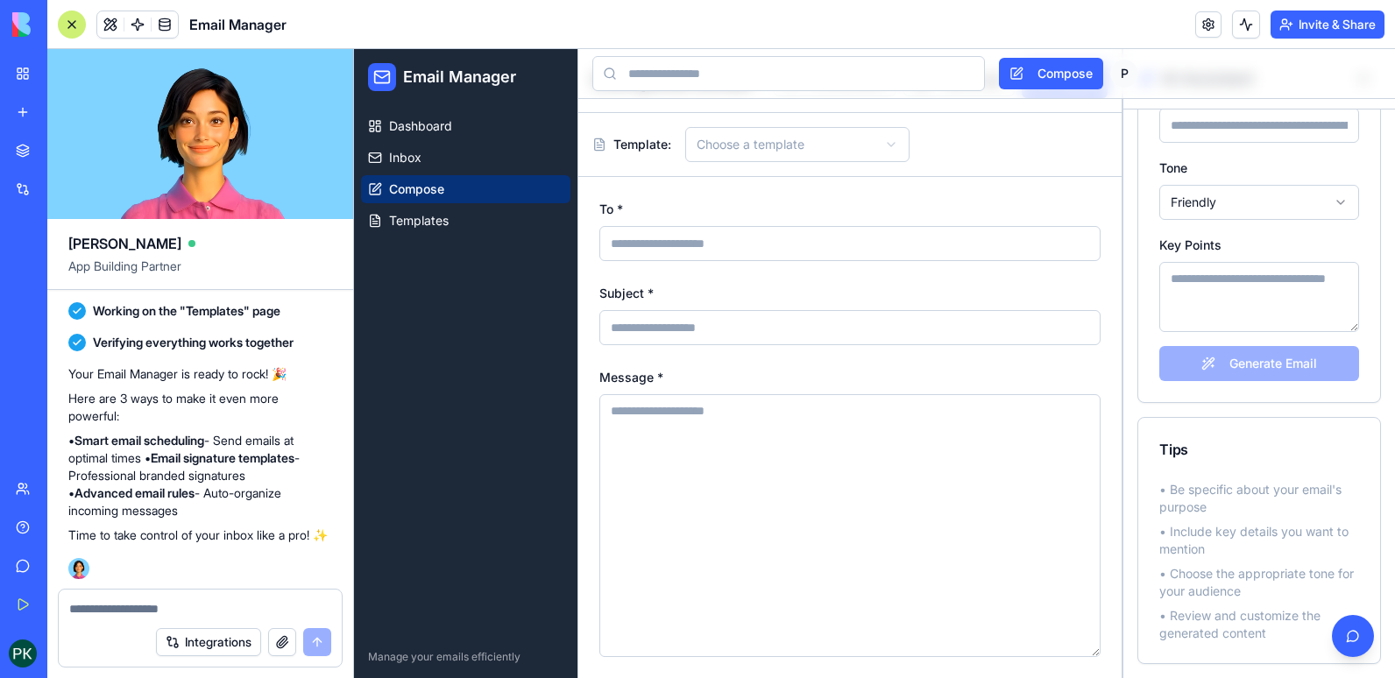
click at [1217, 283] on textarea "Key Points" at bounding box center [1260, 297] width 200 height 70
type textarea "**********"
click at [1249, 375] on div "**********" at bounding box center [1260, 241] width 242 height 323
click at [1255, 360] on div "**********" at bounding box center [1260, 241] width 242 height 323
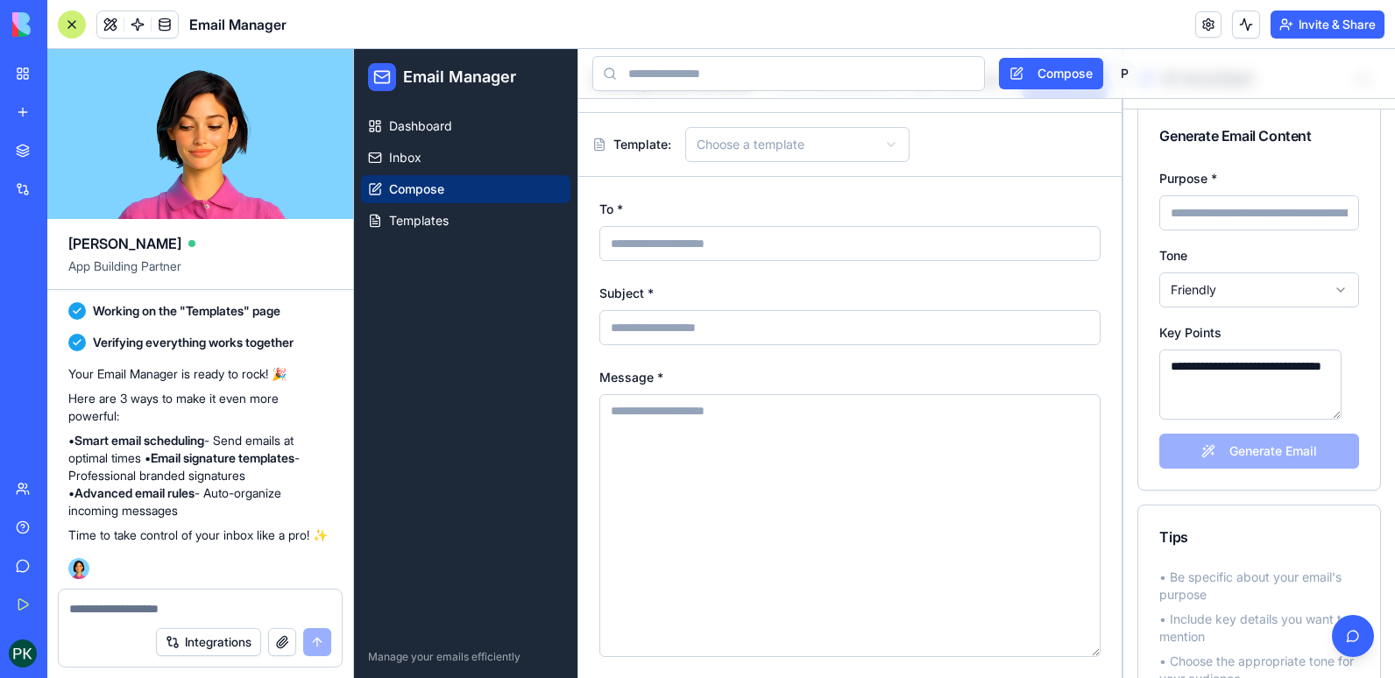
scroll to position [0, 0]
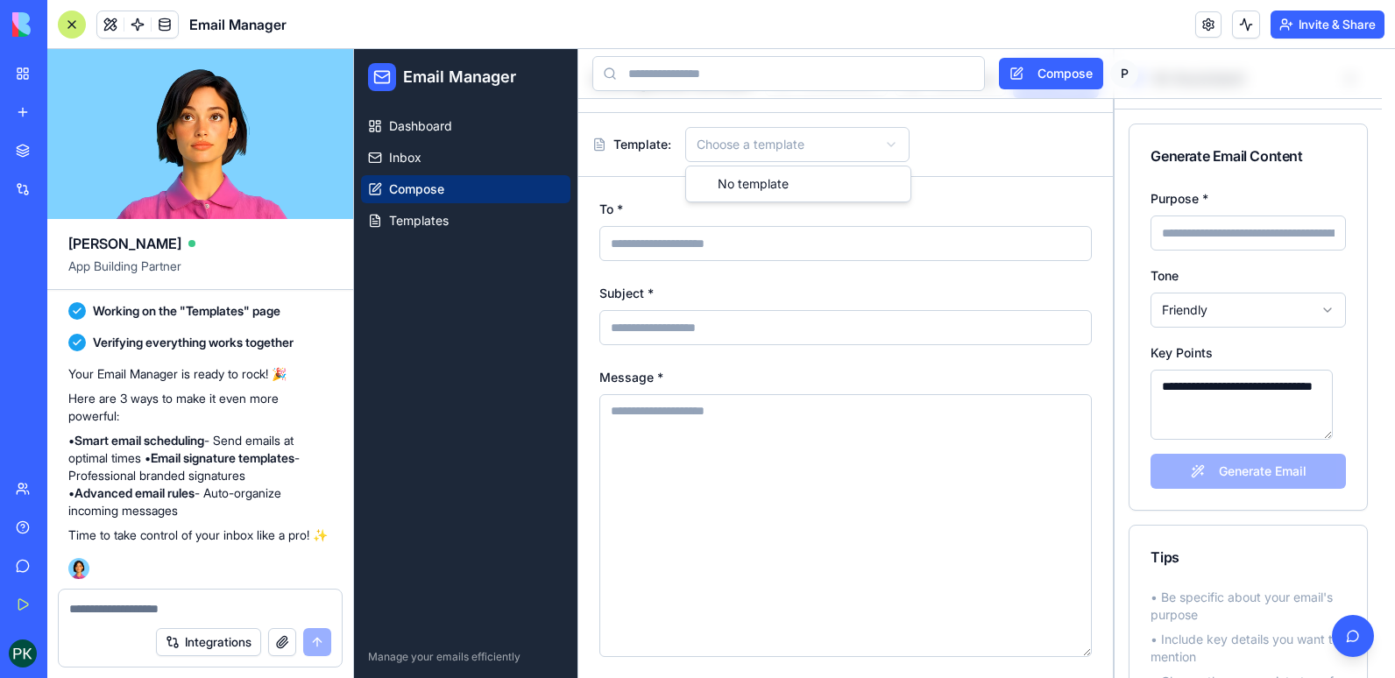
click at [885, 135] on html "**********" at bounding box center [874, 338] width 1041 height 679
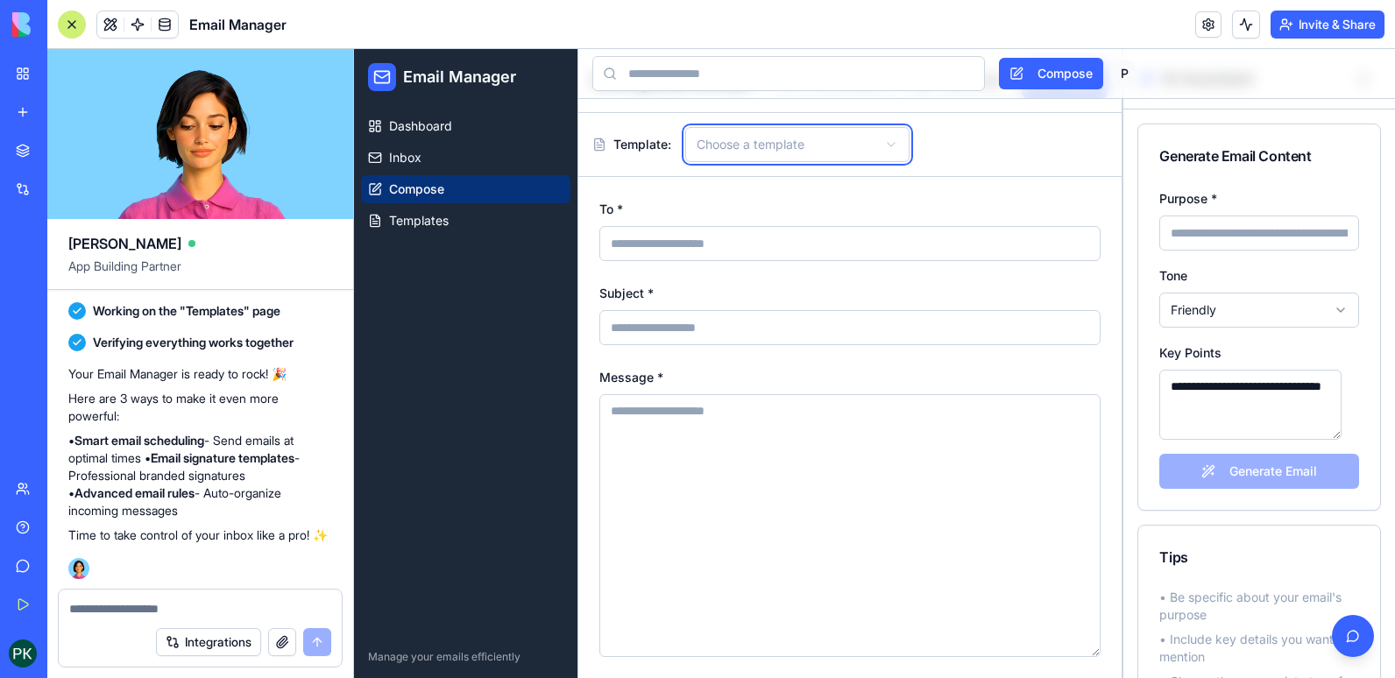
click at [956, 144] on html "**********" at bounding box center [874, 338] width 1041 height 679
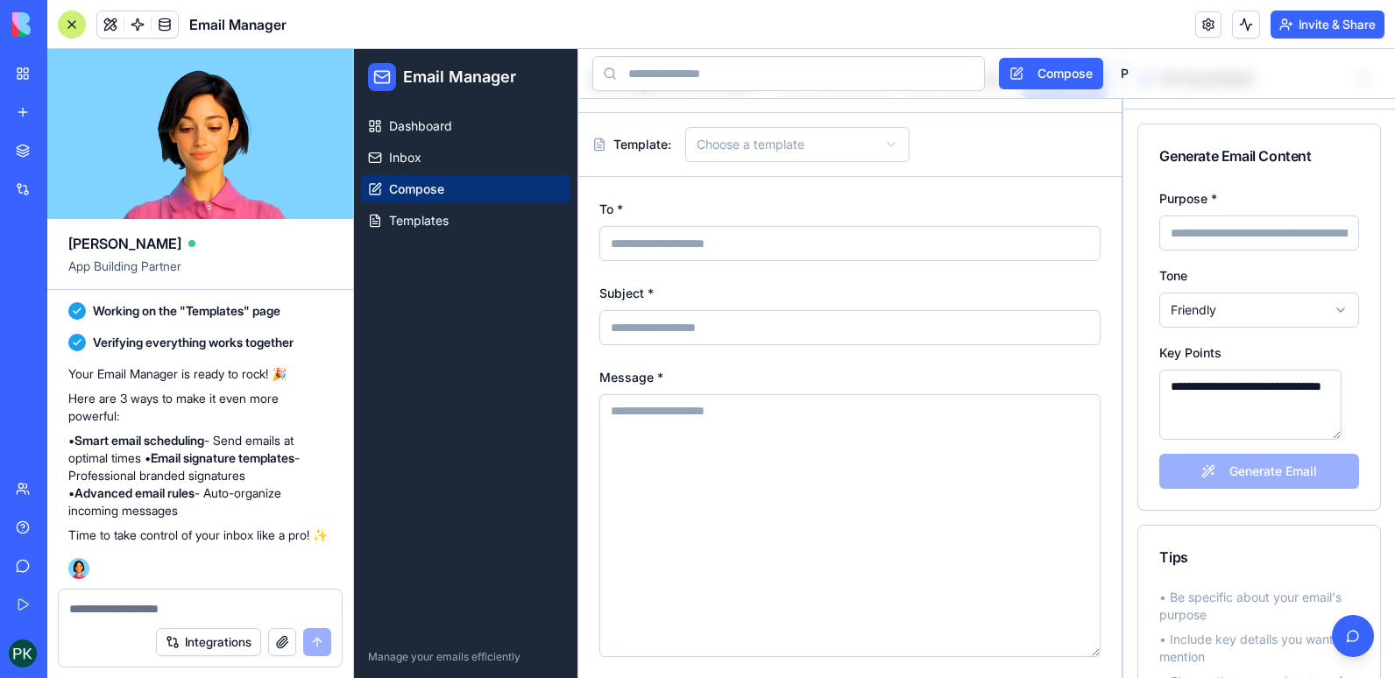
click at [706, 249] on input "To *" at bounding box center [850, 243] width 501 height 35
click at [638, 540] on textarea "Message *" at bounding box center [850, 525] width 501 height 263
click at [1238, 473] on div "**********" at bounding box center [1260, 349] width 242 height 323
drag, startPoint x: 1305, startPoint y: 393, endPoint x: 1250, endPoint y: 231, distance: 170.5
click at [1250, 231] on input "Purpose *" at bounding box center [1260, 233] width 200 height 35
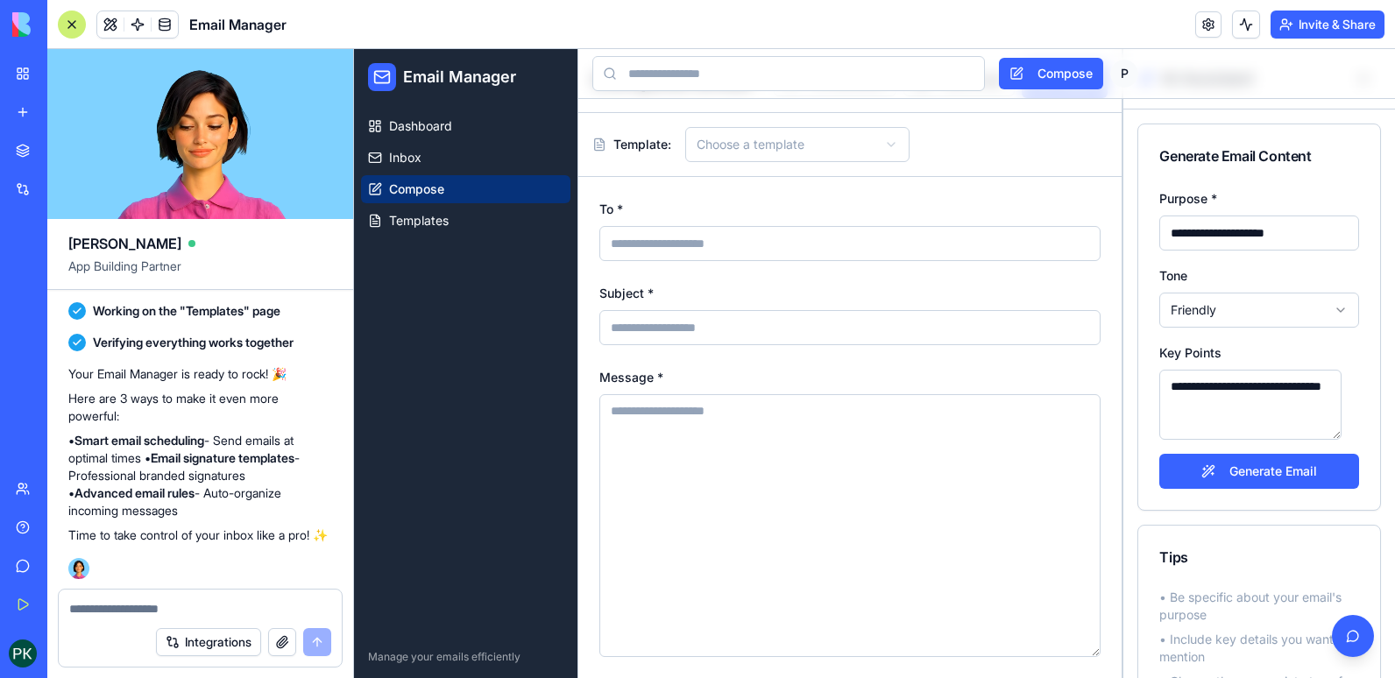
type input "**********"
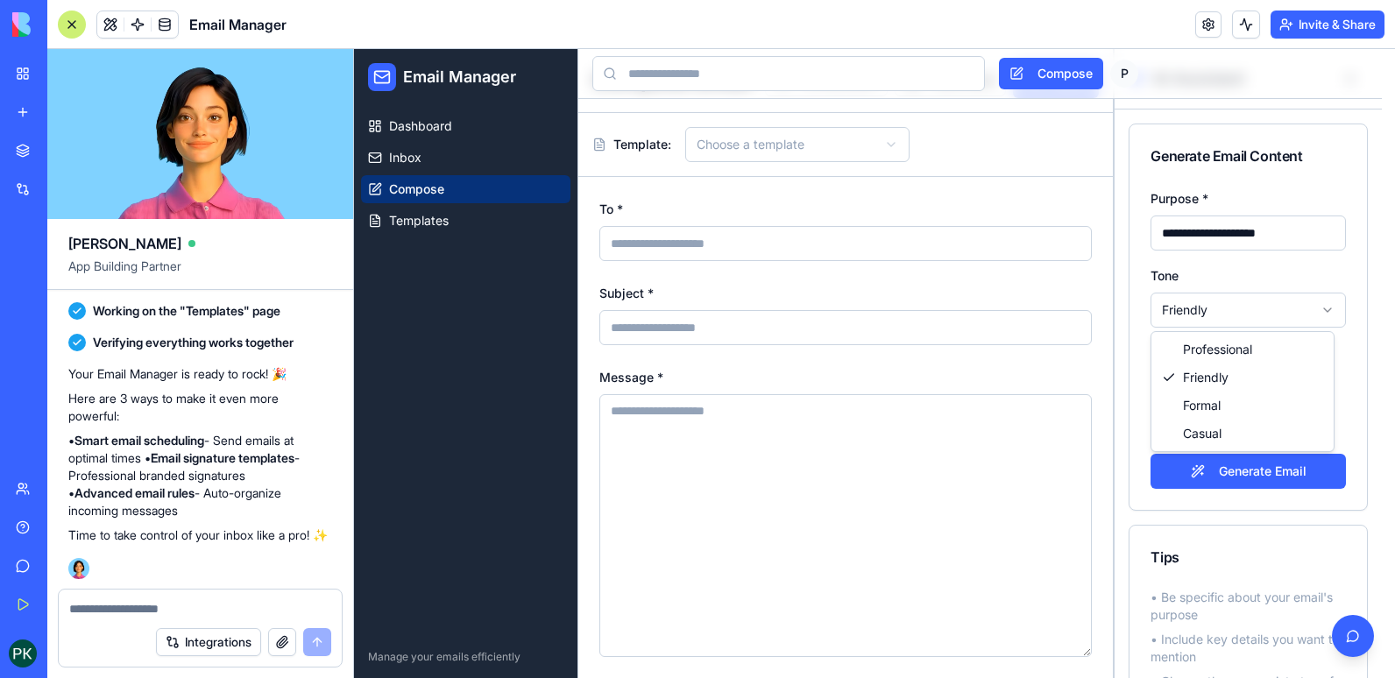
click at [1311, 305] on html "**********" at bounding box center [874, 338] width 1041 height 679
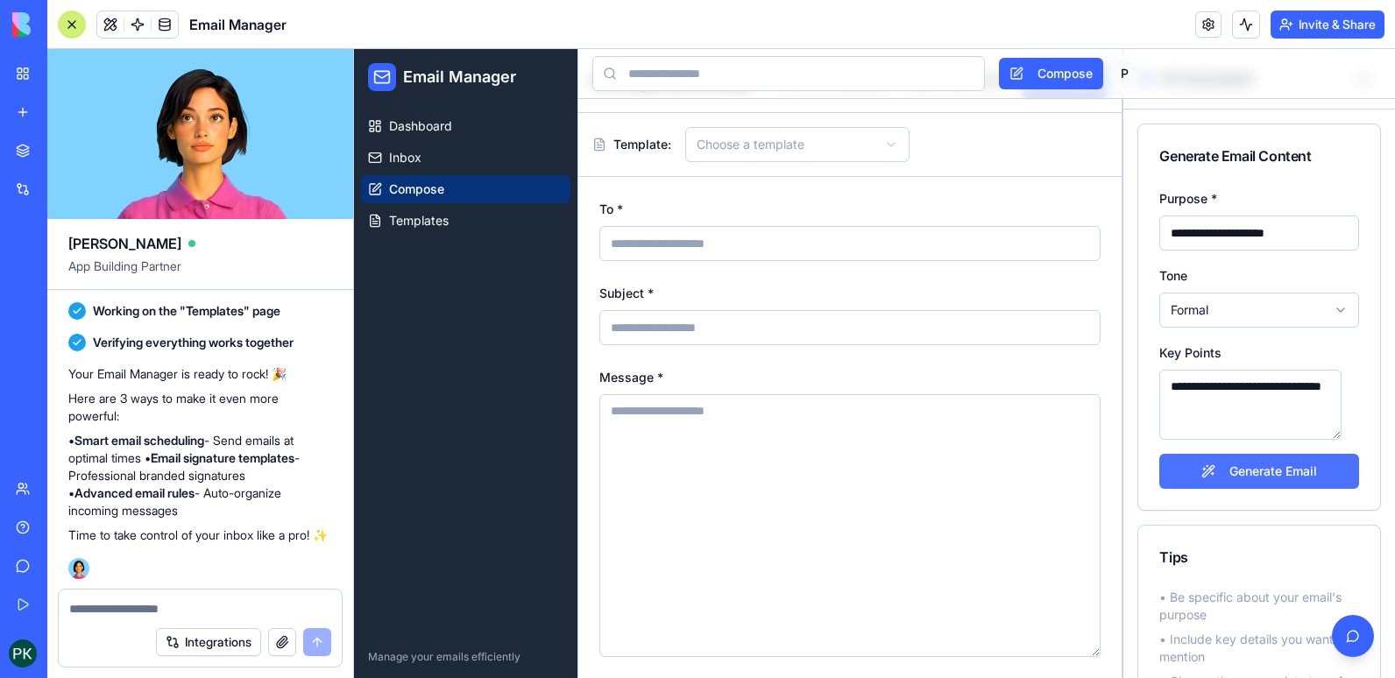
click at [1222, 474] on button "Generate Email" at bounding box center [1260, 471] width 200 height 35
type input "**********"
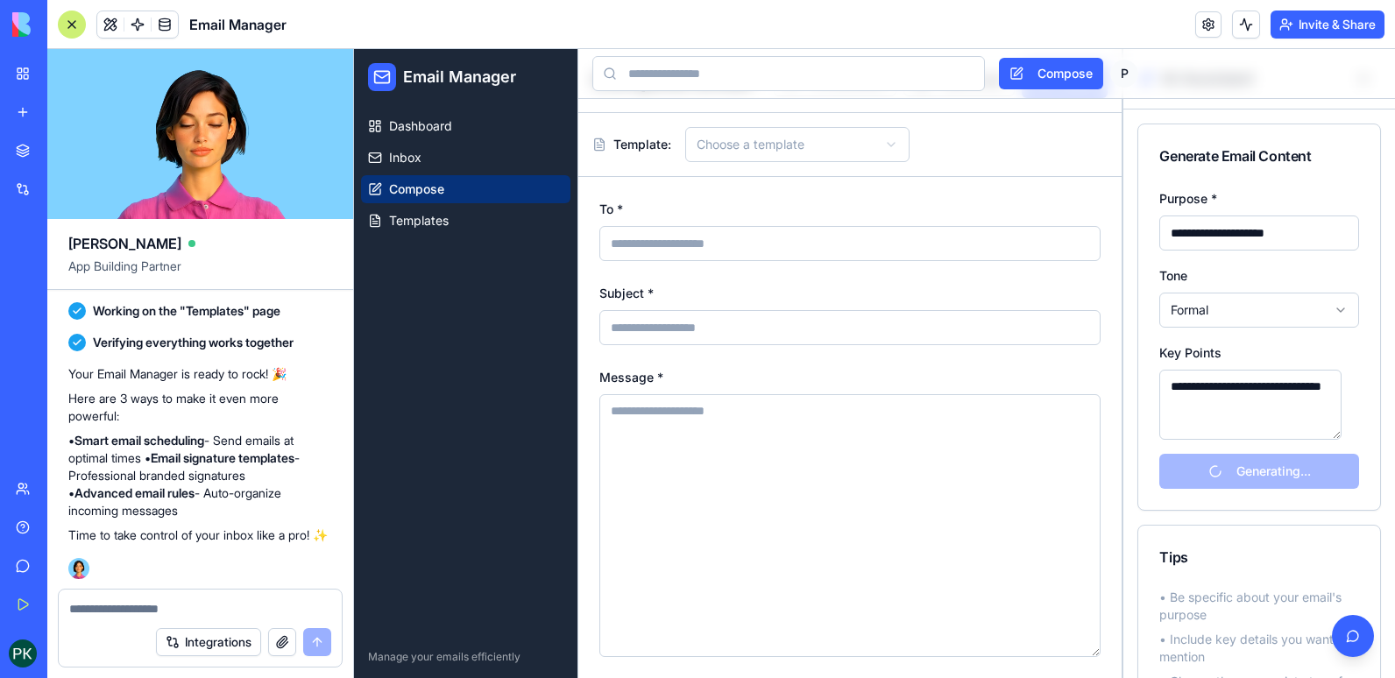
type textarea "**********"
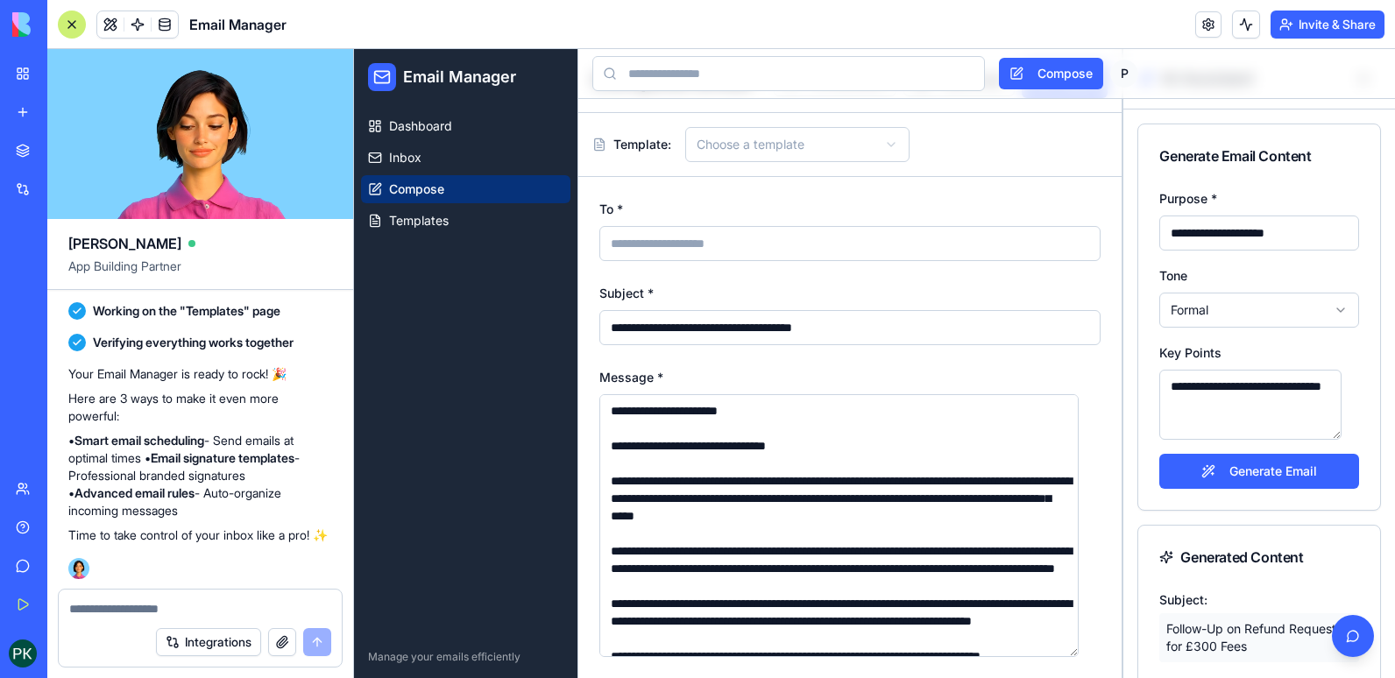
drag, startPoint x: 1209, startPoint y: 407, endPoint x: 1141, endPoint y: 376, distance: 74.1
click at [1141, 376] on div "**********" at bounding box center [1260, 349] width 242 height 323
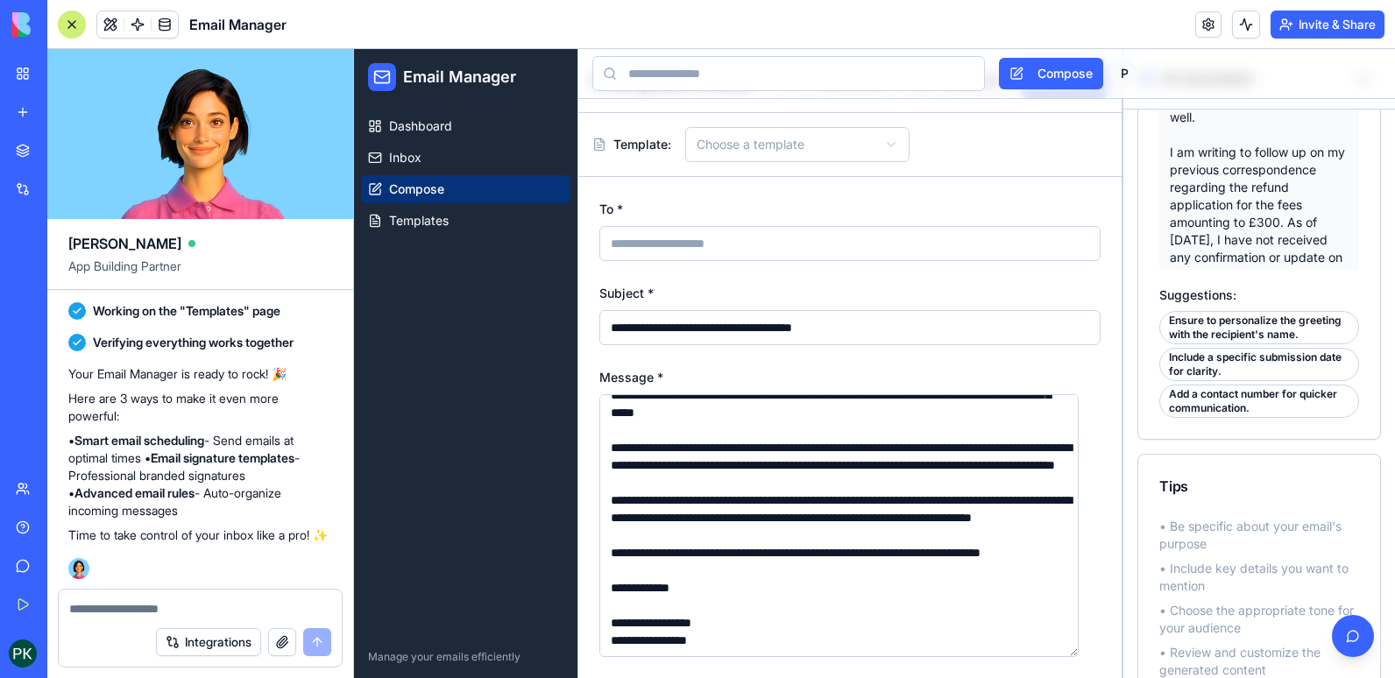
scroll to position [660, 0]
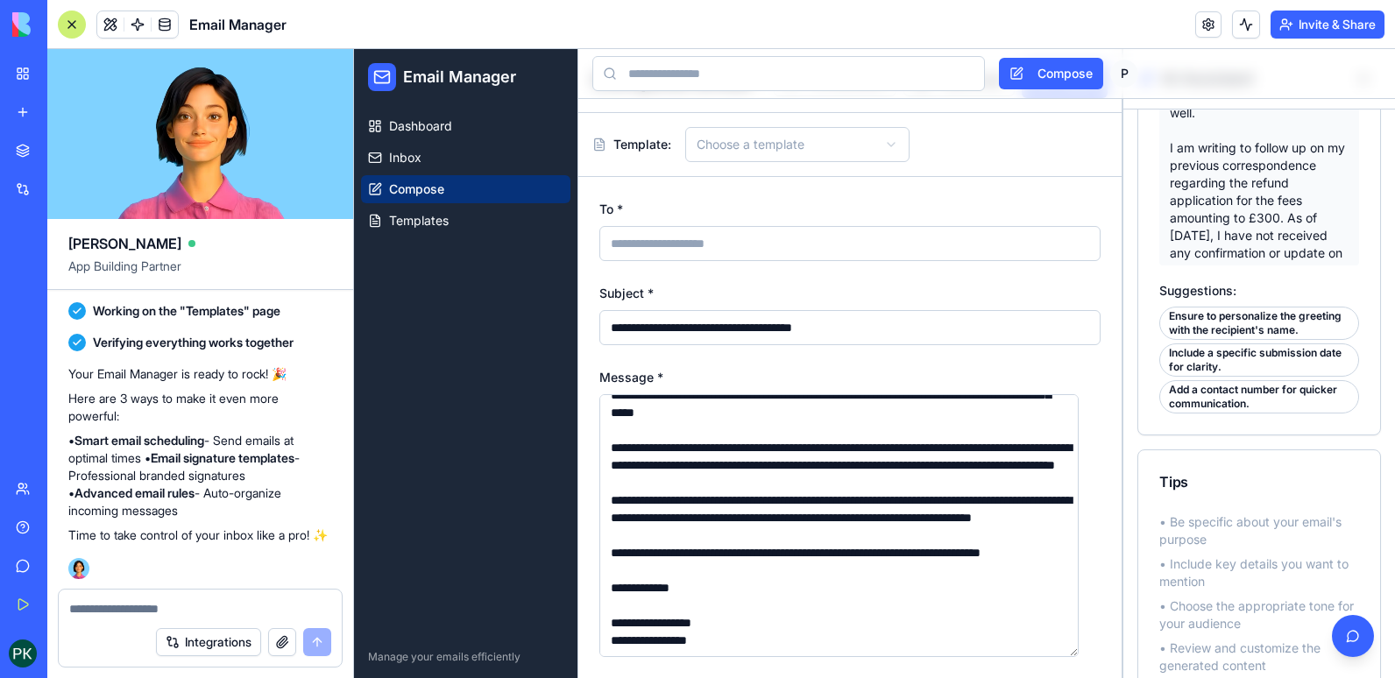
click at [970, 202] on div "To *" at bounding box center [850, 229] width 501 height 63
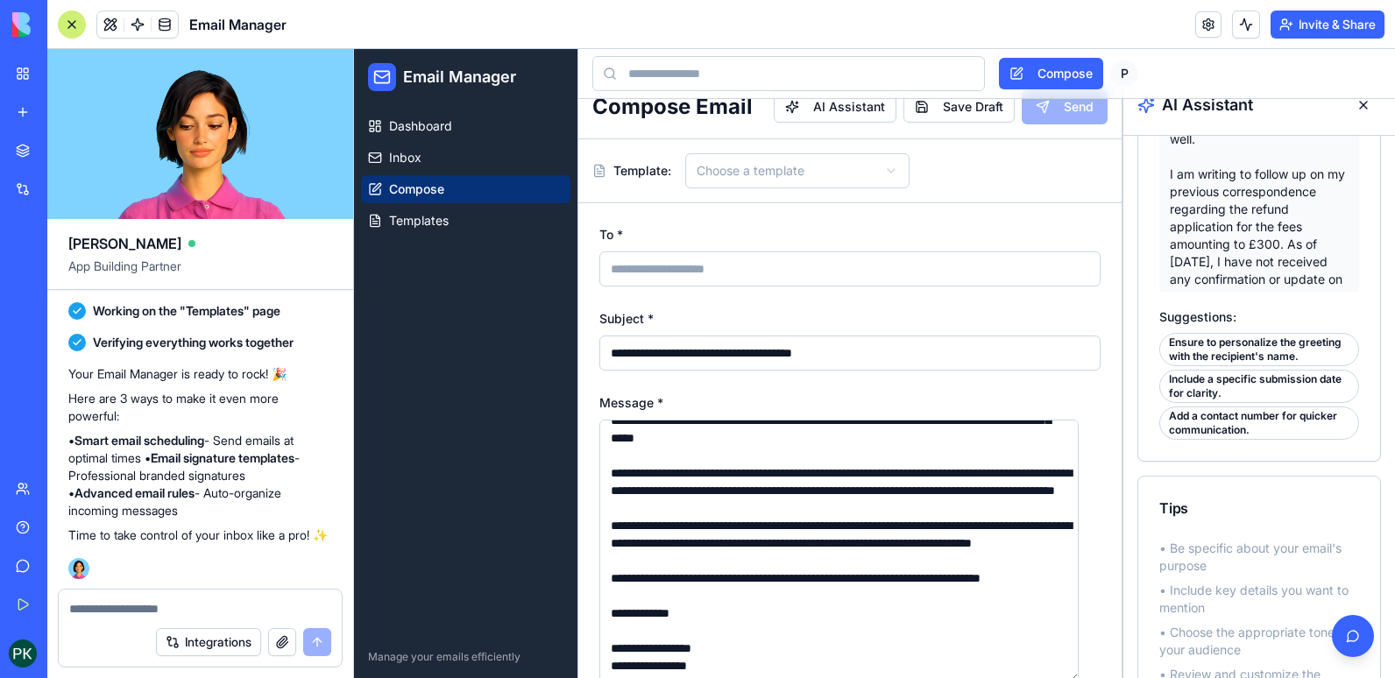
scroll to position [0, 0]
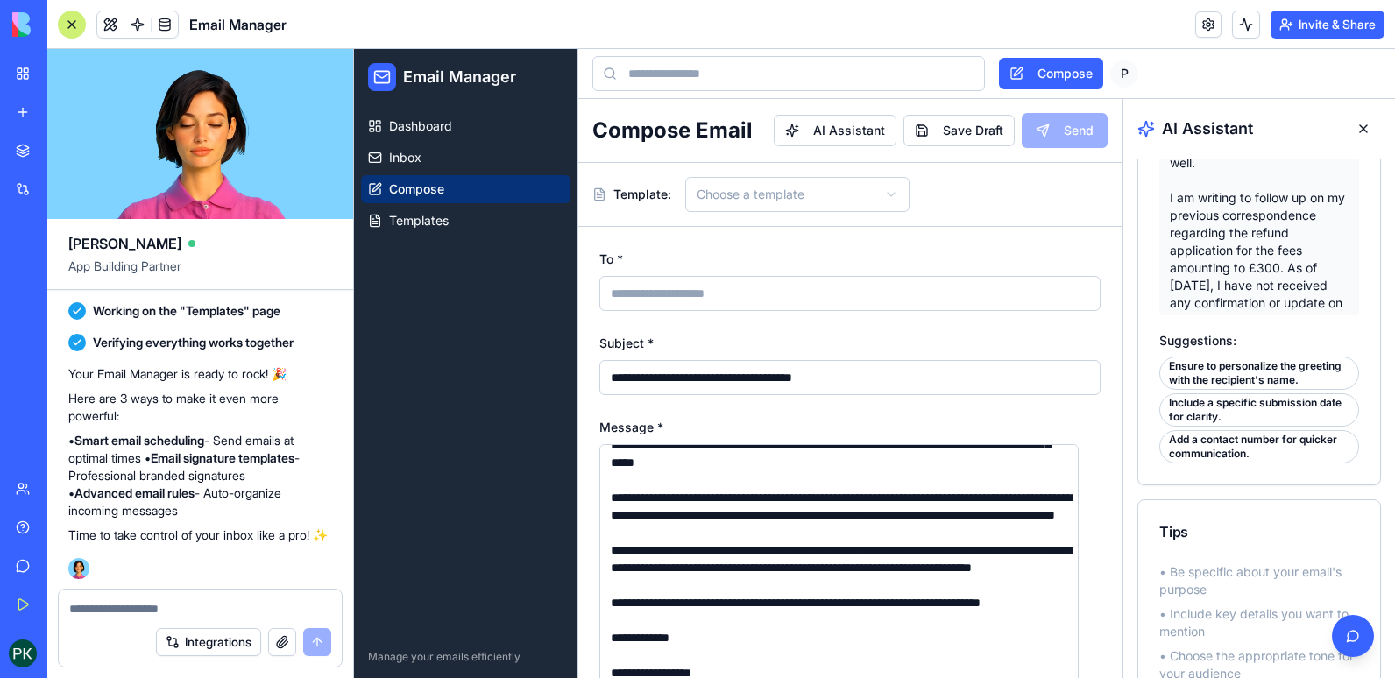
click at [824, 294] on input "To *" at bounding box center [850, 293] width 501 height 35
type input "**********"
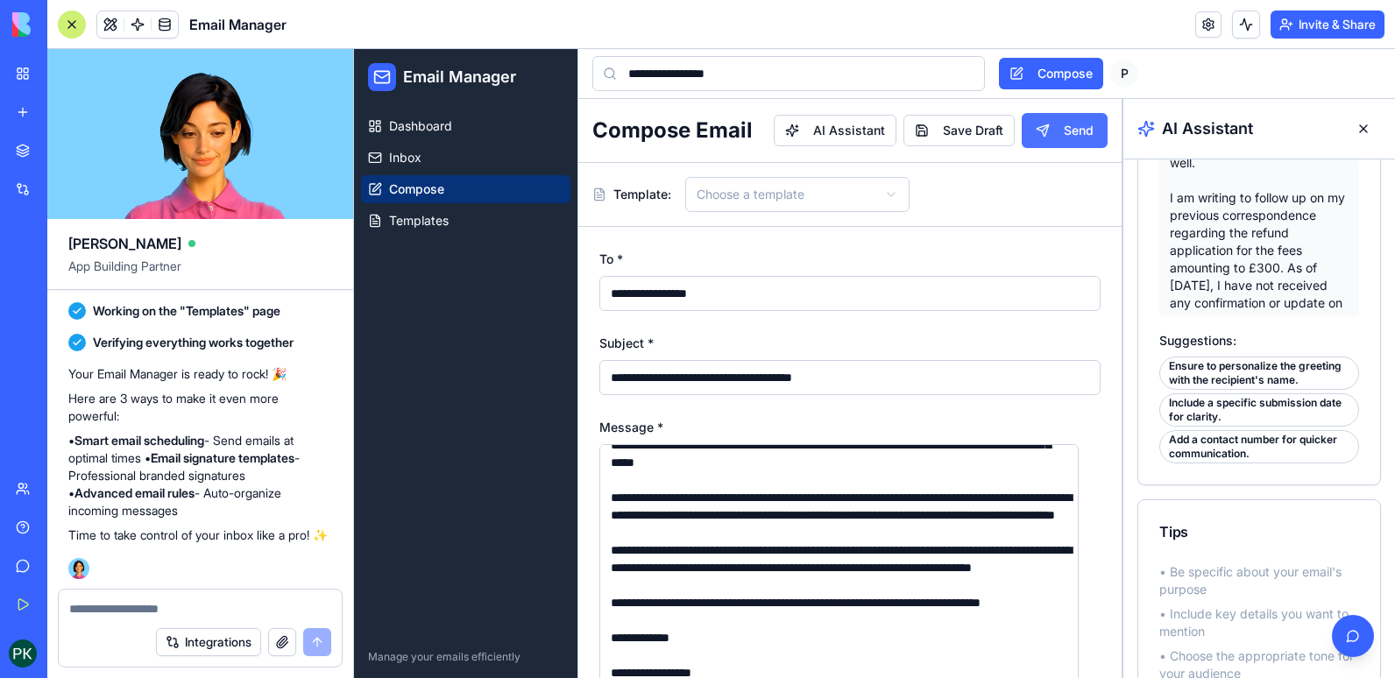
click at [1069, 137] on button "Send" at bounding box center [1065, 130] width 86 height 35
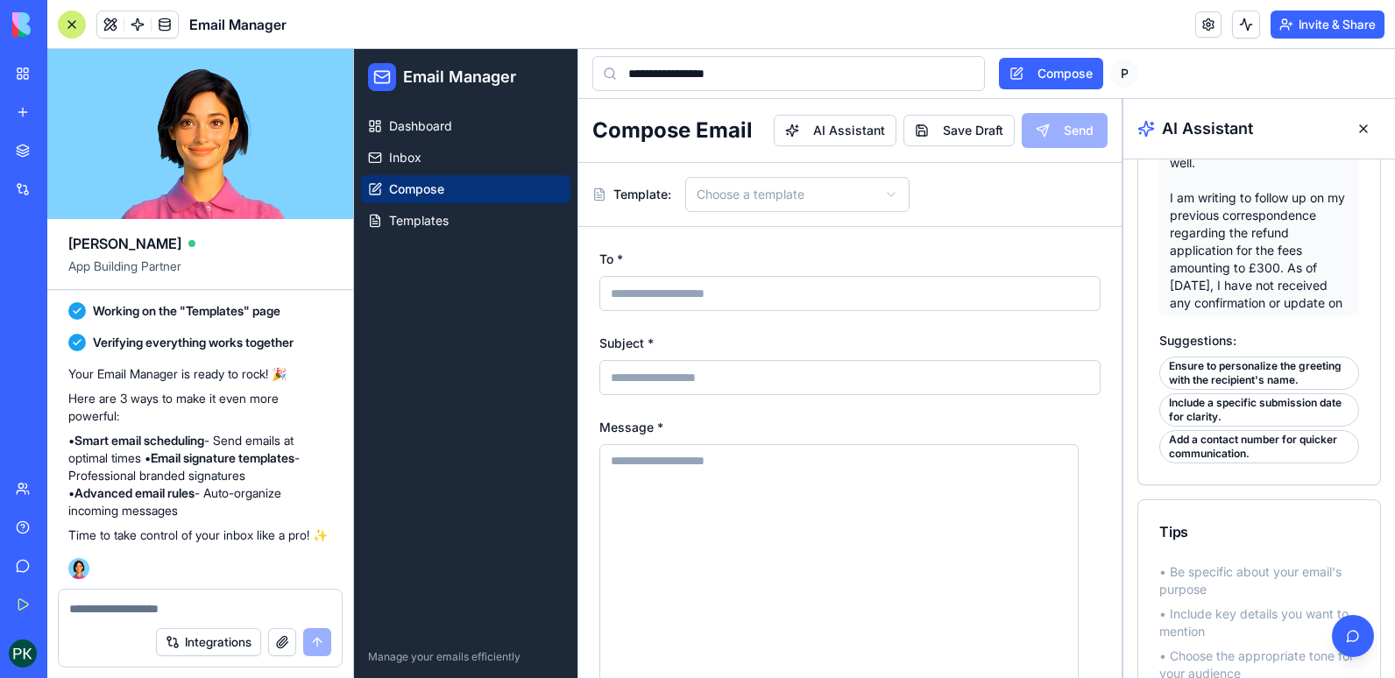
click at [65, 75] on div "My Workspace" at bounding box center [53, 74] width 23 height 18
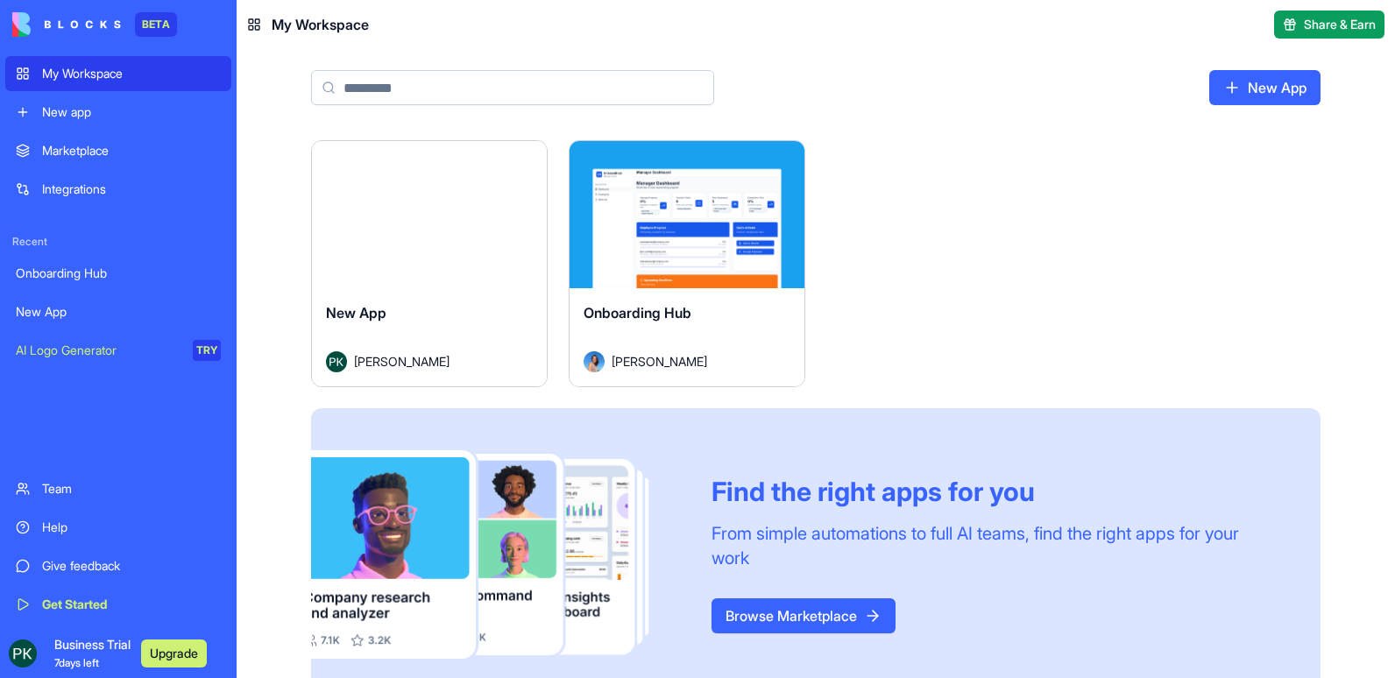
click at [968, 184] on div "Launch New App [PERSON_NAME] Launch Onboarding Hub [PERSON_NAME] Find the right…" at bounding box center [816, 420] width 1010 height 561
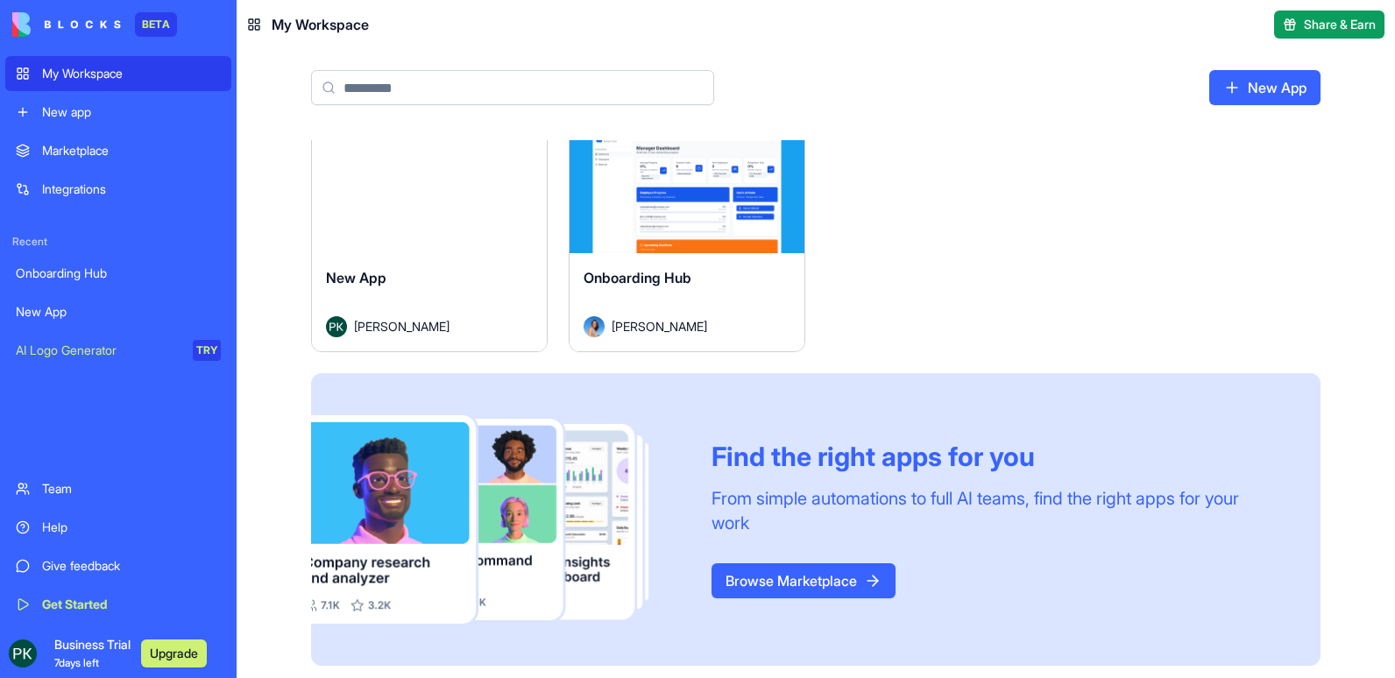
scroll to position [39, 0]
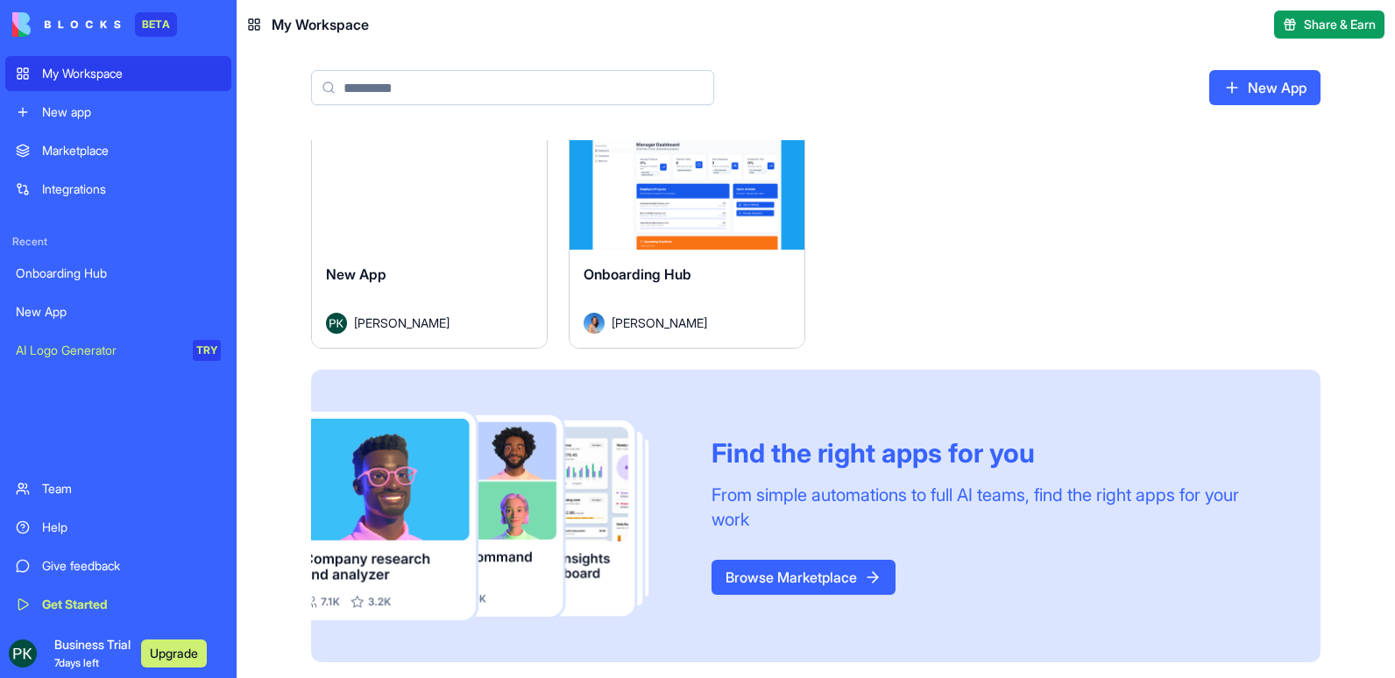
click at [304, 189] on div "Launch New App [PERSON_NAME] Launch Onboarding Hub [PERSON_NAME] Find the right…" at bounding box center [816, 393] width 1122 height 582
click at [96, 608] on div "Get Started" at bounding box center [131, 605] width 179 height 18
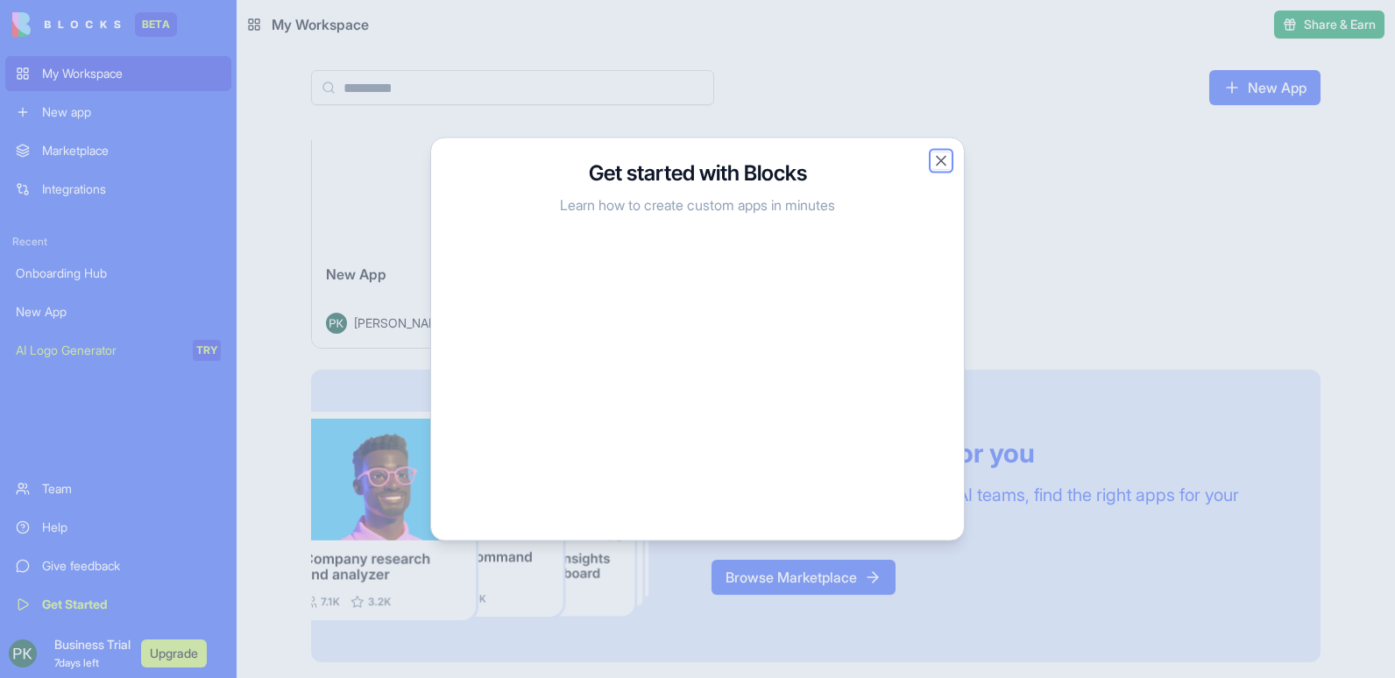
click at [945, 167] on button "Close" at bounding box center [942, 162] width 18 height 18
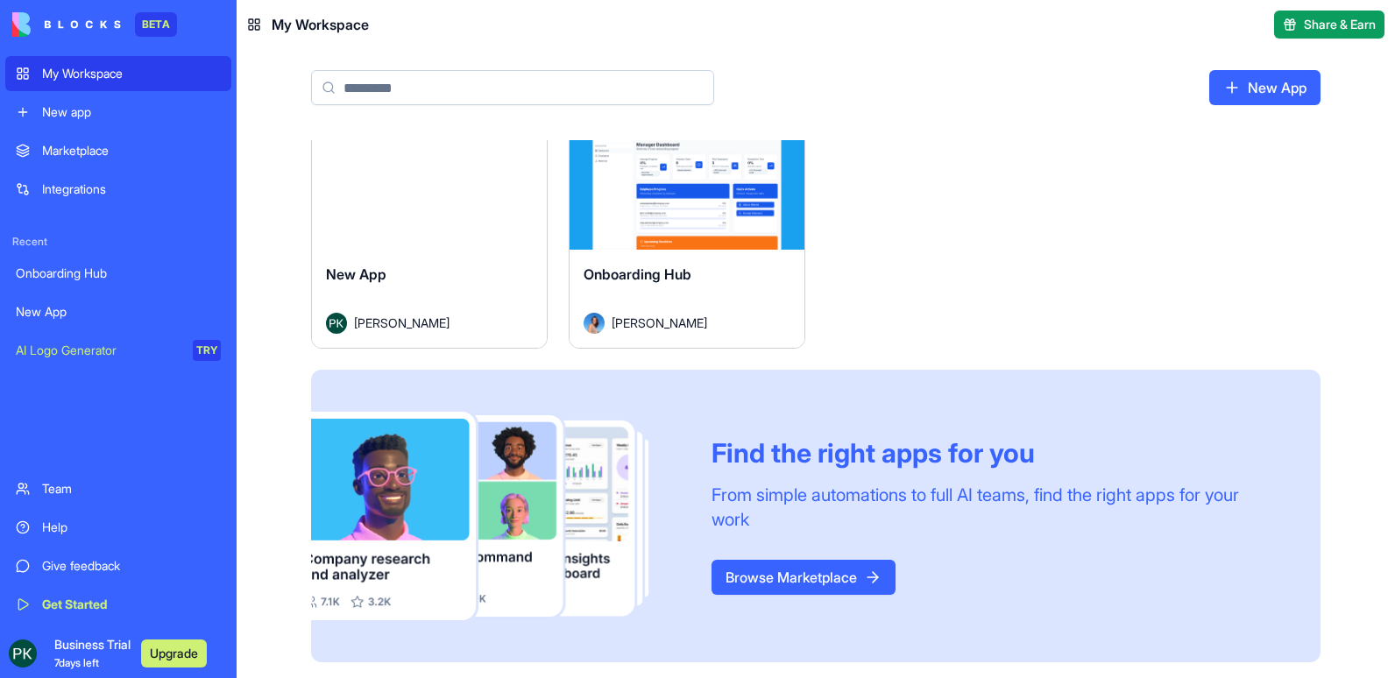
click at [771, 576] on link "Browse Marketplace" at bounding box center [804, 577] width 184 height 35
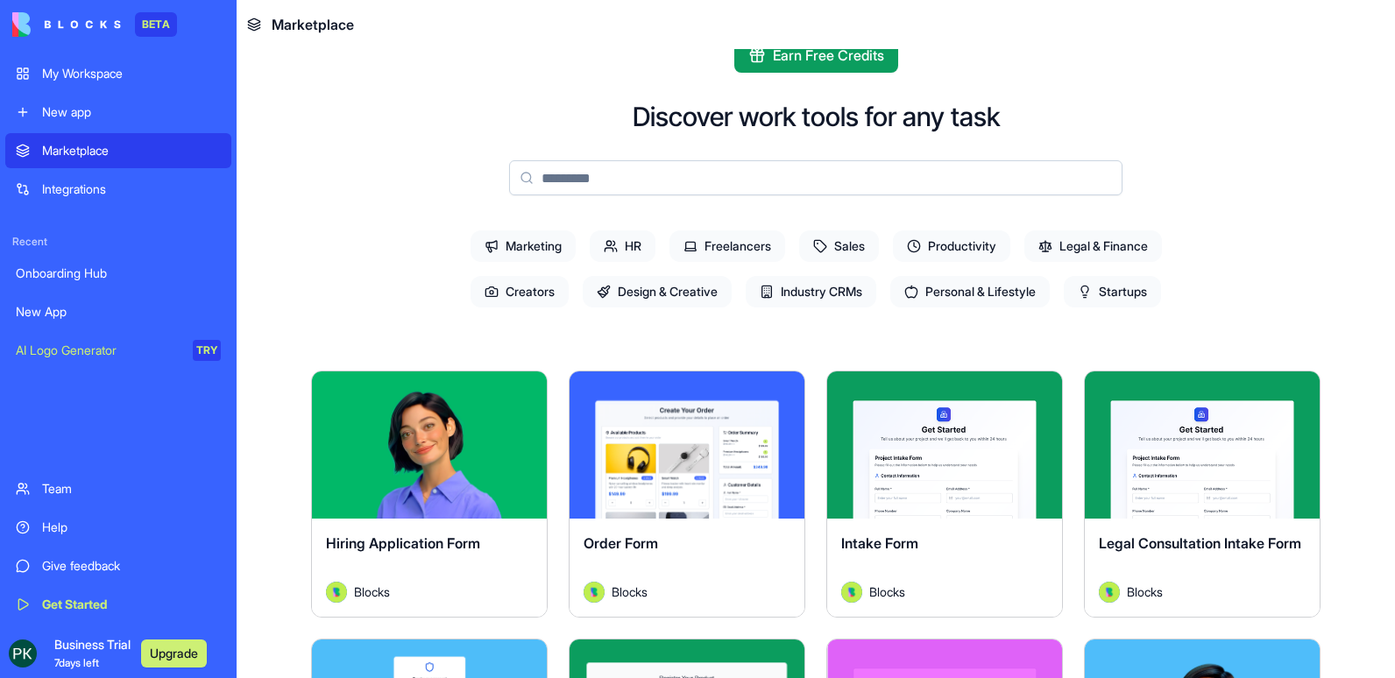
scroll to position [35, 0]
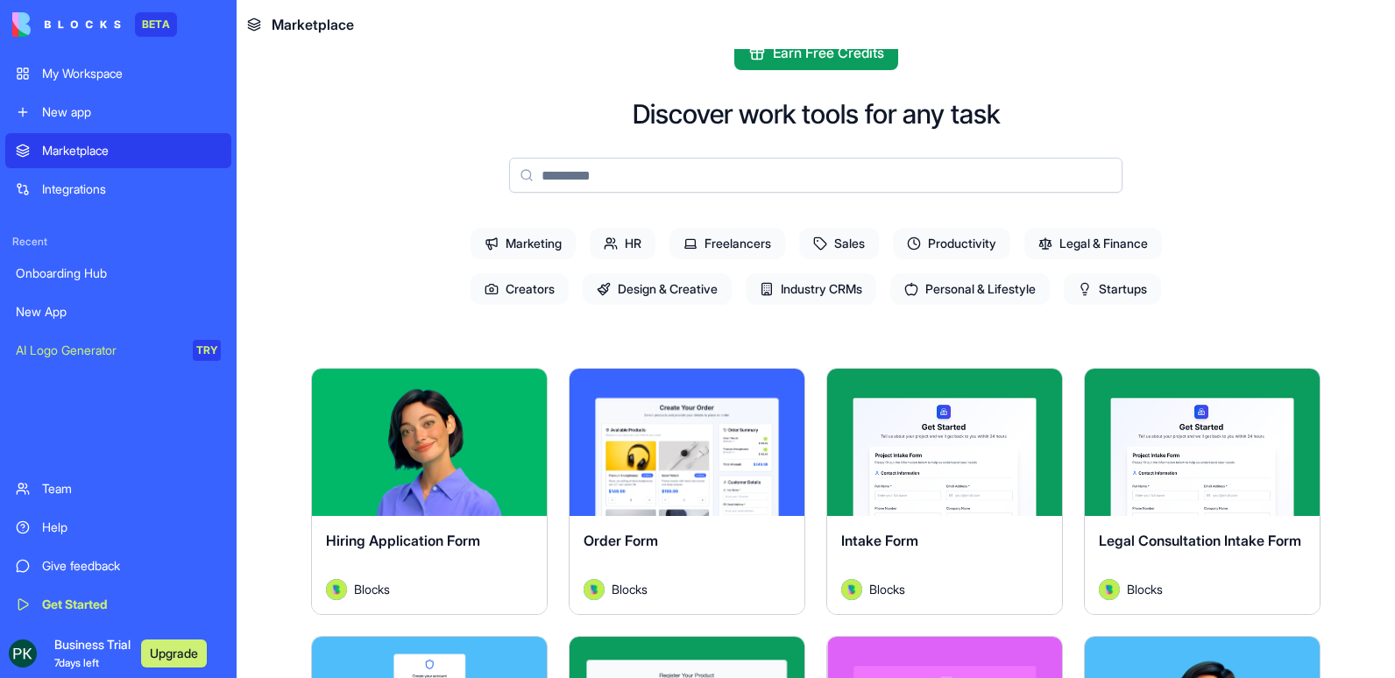
click at [800, 296] on span "Industry CRMs" at bounding box center [811, 289] width 131 height 32
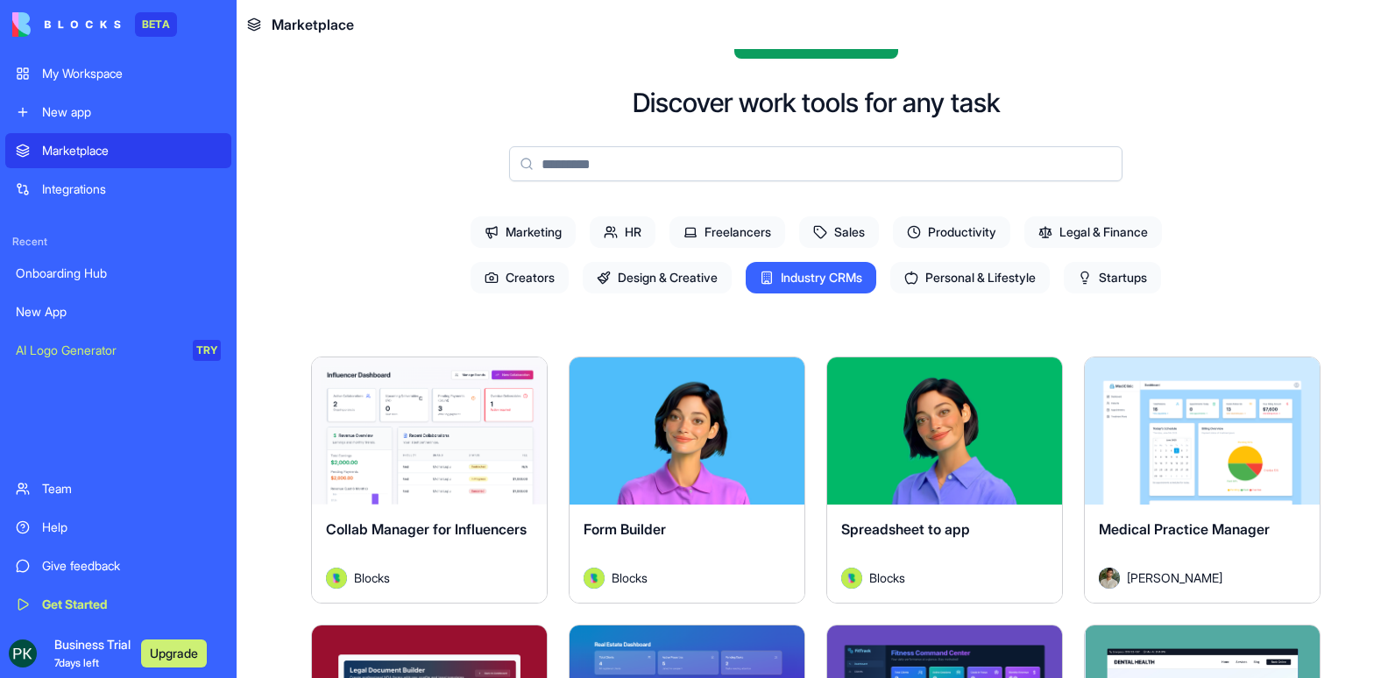
scroll to position [0, 0]
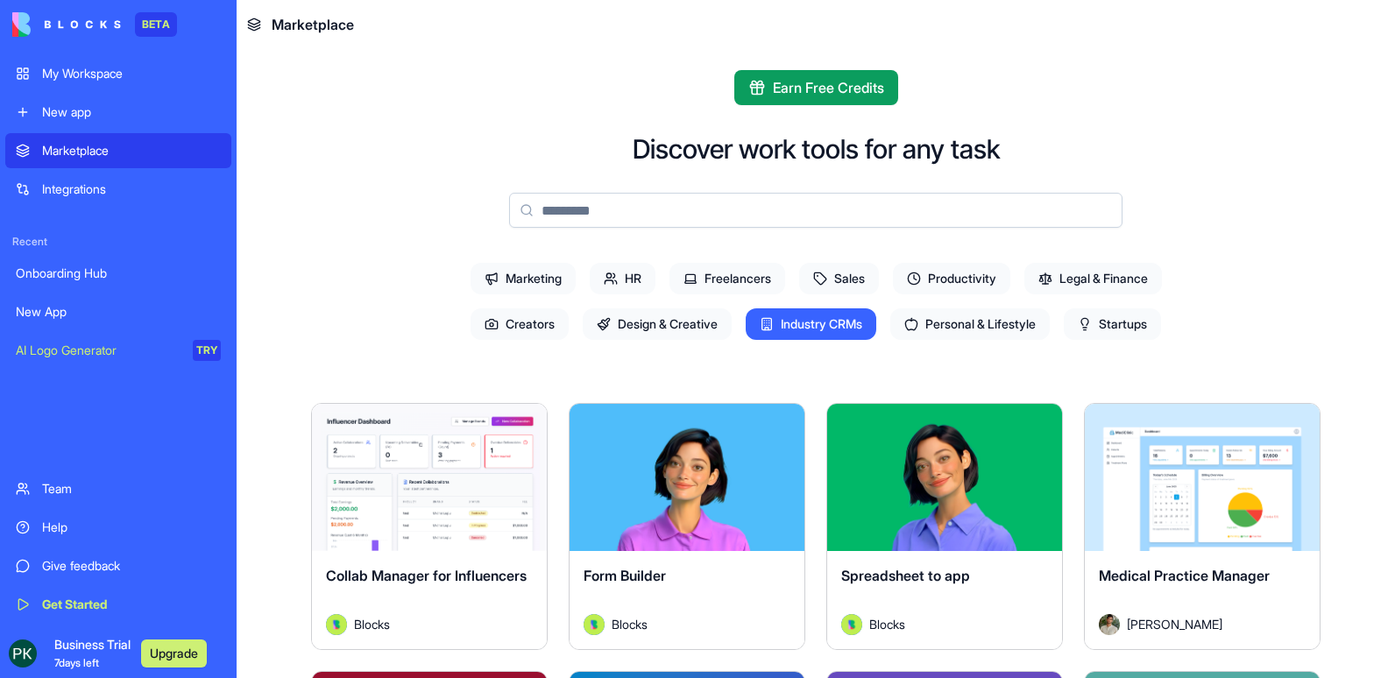
click at [657, 337] on span "Design & Creative" at bounding box center [657, 325] width 149 height 32
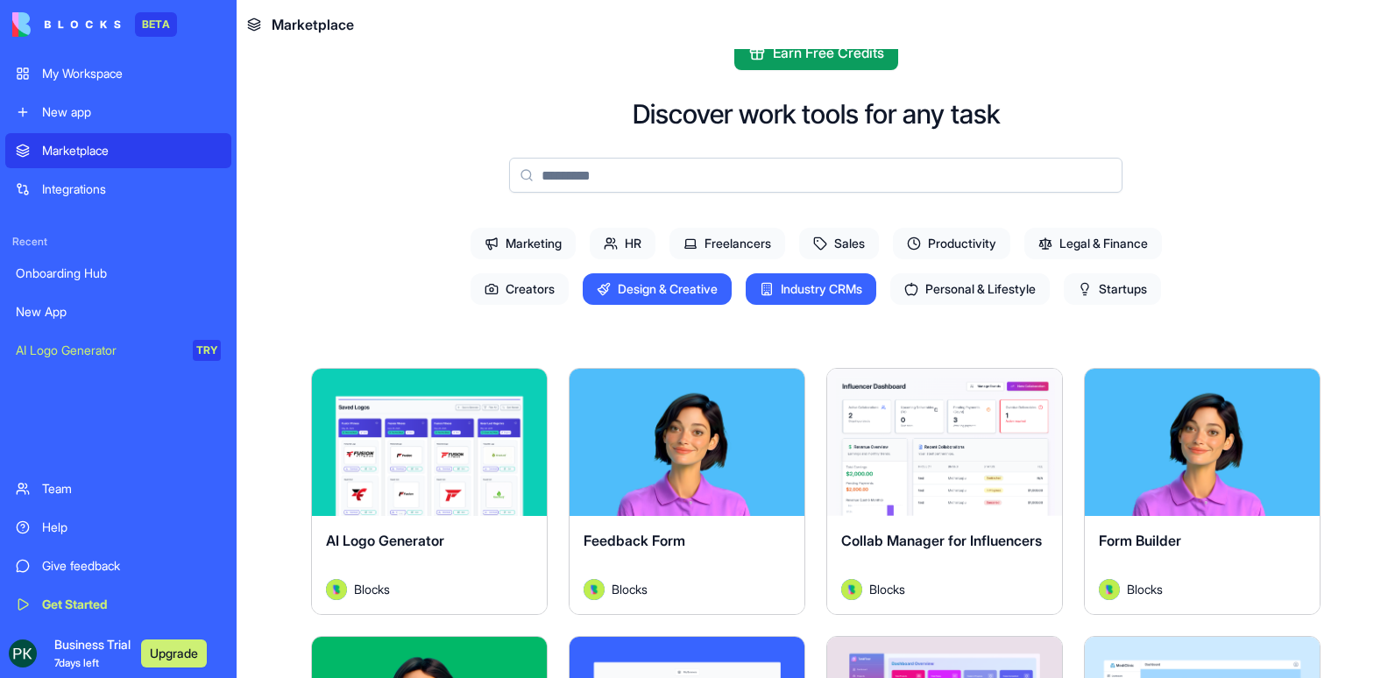
scroll to position [175, 0]
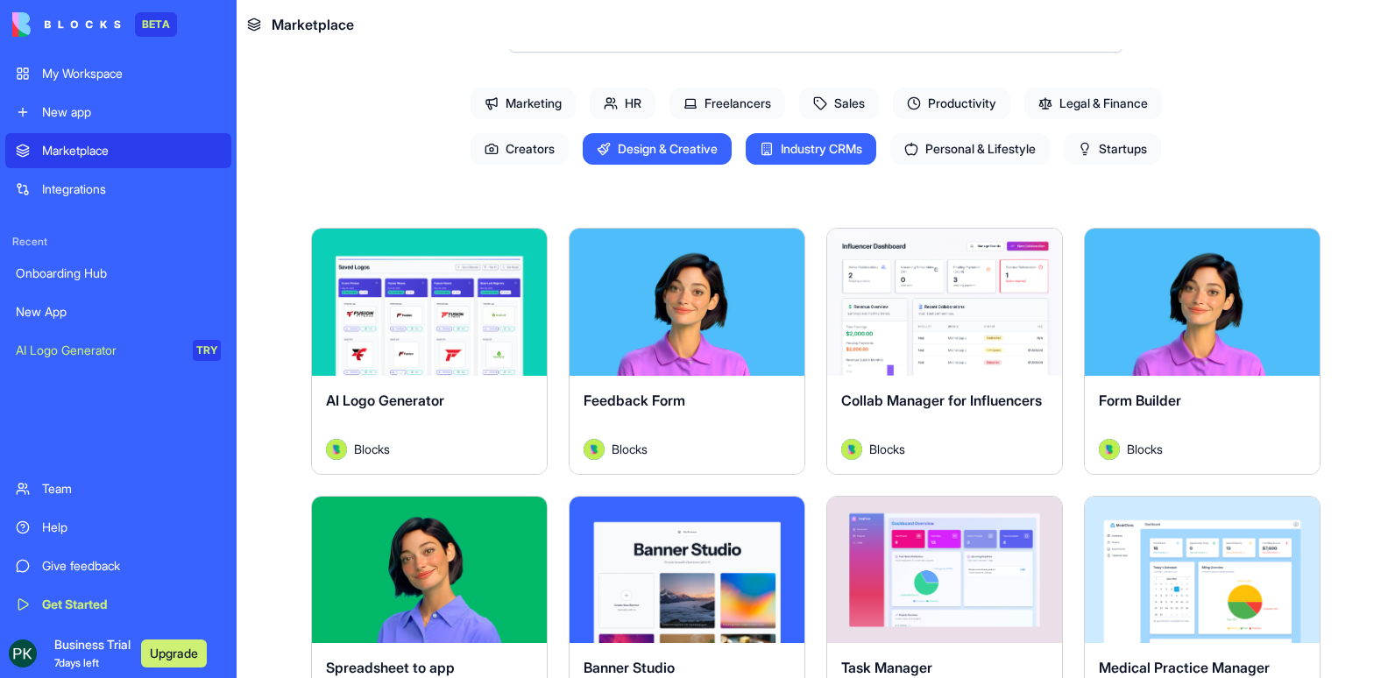
click at [930, 365] on div "Explore" at bounding box center [944, 302] width 235 height 147
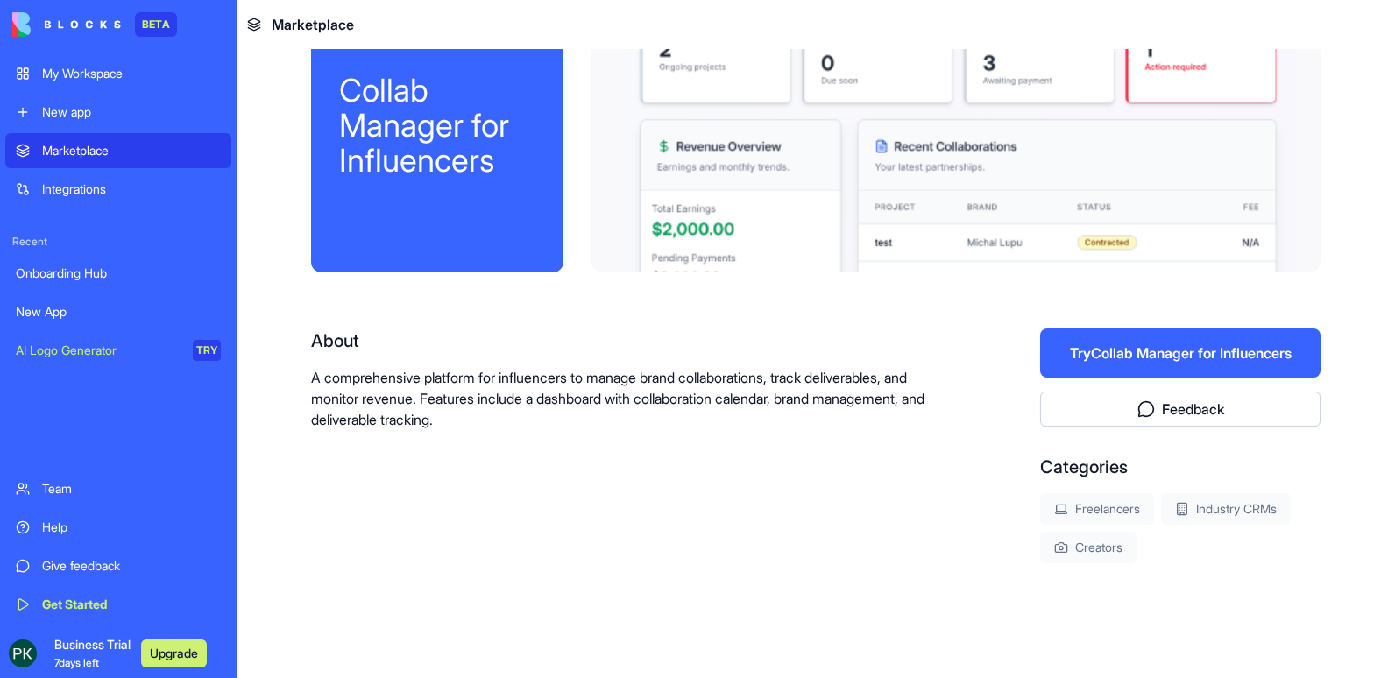
scroll to position [96, 0]
